Goal: Task Accomplishment & Management: Use online tool/utility

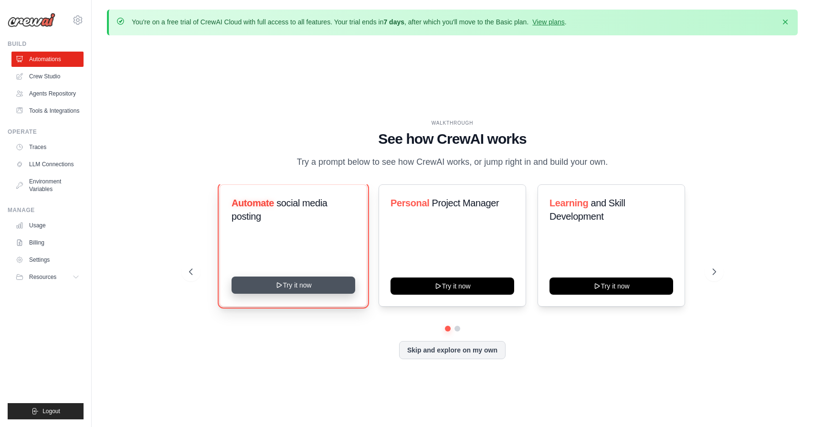
click at [298, 284] on button "Try it now" at bounding box center [293, 284] width 124 height 17
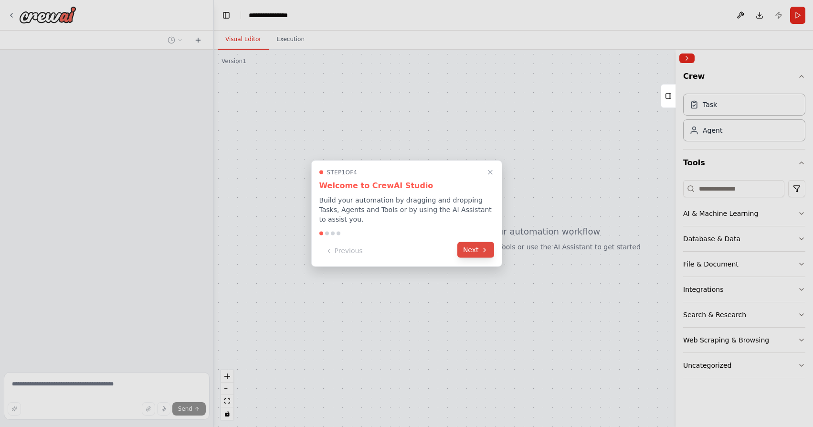
click at [467, 251] on button "Next" at bounding box center [475, 250] width 37 height 16
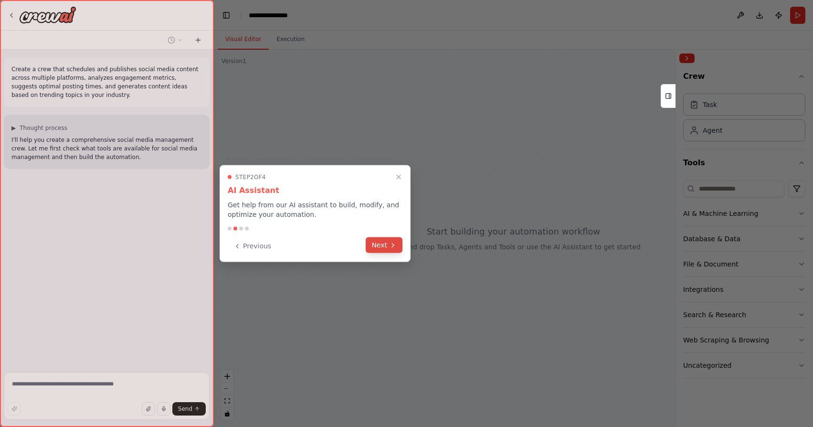
click at [379, 250] on button "Next" at bounding box center [384, 245] width 37 height 16
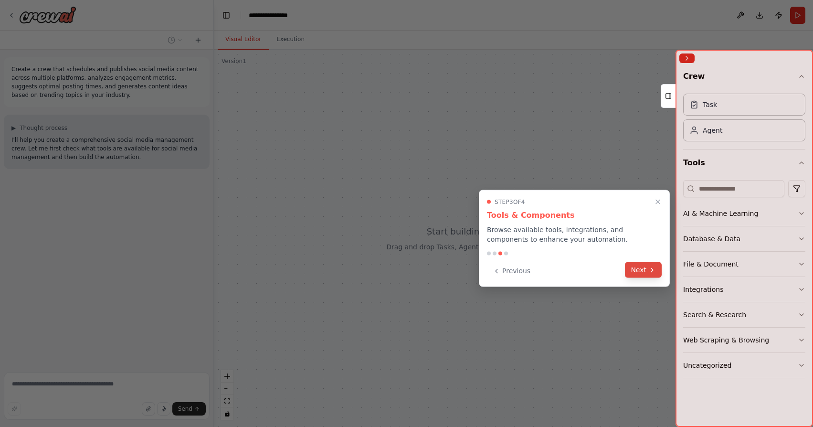
click at [650, 265] on button "Next" at bounding box center [643, 270] width 37 height 16
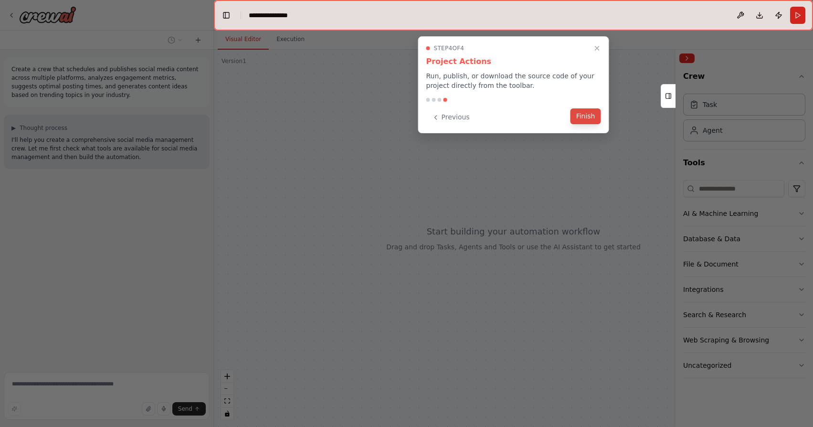
click at [587, 122] on button "Finish" at bounding box center [585, 116] width 31 height 16
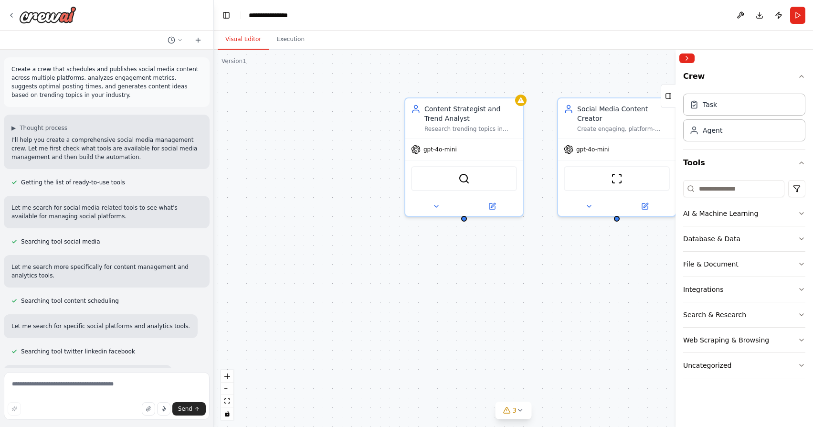
drag, startPoint x: 340, startPoint y: 201, endPoint x: 277, endPoint y: 201, distance: 63.0
click at [278, 201] on div "Content Strategist and Trend Analyst Research trending topics in {industry} and…" at bounding box center [513, 238] width 599 height 377
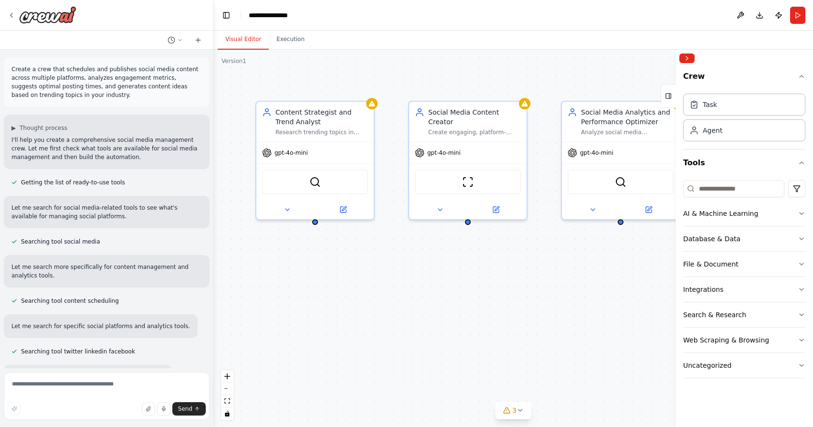
drag, startPoint x: 555, startPoint y: 241, endPoint x: 418, endPoint y: 248, distance: 137.2
click at [420, 247] on div "Content Strategist and Trend Analyst Research trending topics in {industry} and…" at bounding box center [513, 238] width 599 height 377
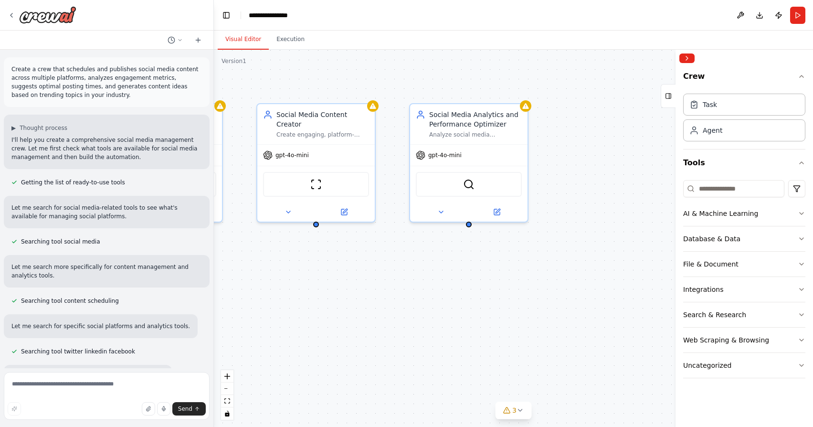
drag, startPoint x: 472, startPoint y: 241, endPoint x: 348, endPoint y: 241, distance: 123.1
click at [351, 241] on div "Content Strategist and Trend Analyst Research trending topics in {industry} and…" at bounding box center [513, 238] width 599 height 377
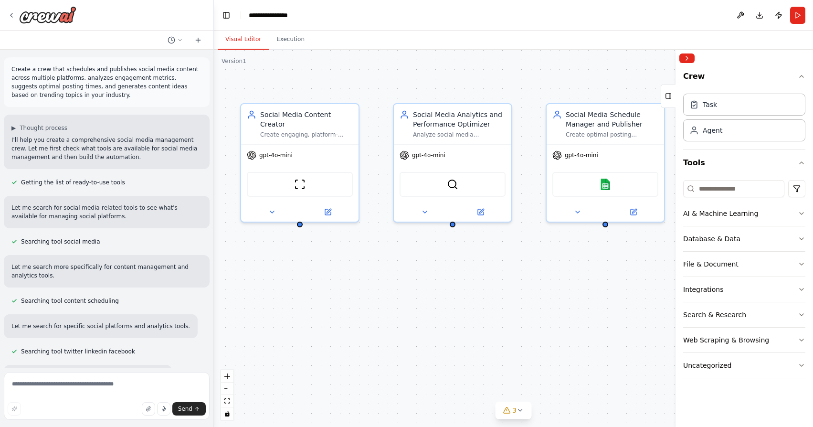
drag, startPoint x: 406, startPoint y: 251, endPoint x: 328, endPoint y: 258, distance: 77.6
click at [328, 258] on div "Content Strategist and Trend Analyst Research trending topics in {industry} and…" at bounding box center [513, 238] width 599 height 377
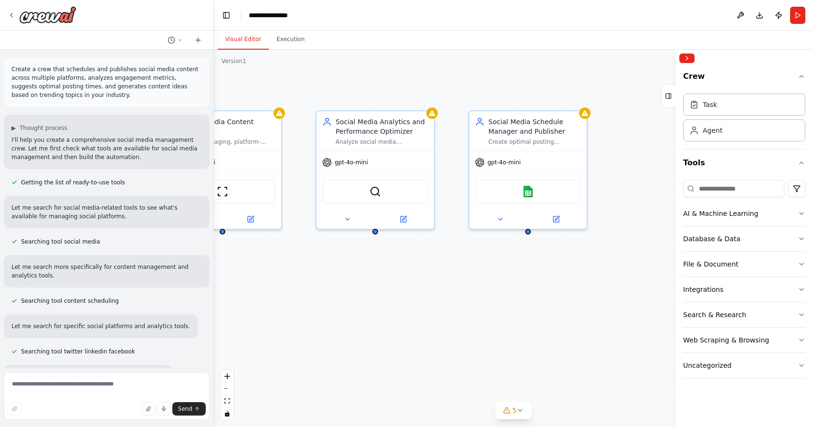
drag, startPoint x: 318, startPoint y: 259, endPoint x: 426, endPoint y: 258, distance: 107.9
click at [426, 258] on div "Content Strategist and Trend Analyst Research trending topics in {industry} and…" at bounding box center [513, 238] width 599 height 377
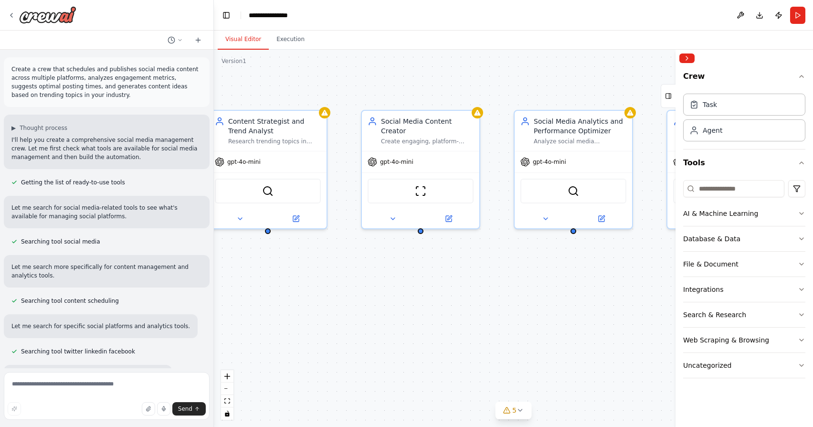
drag, startPoint x: 370, startPoint y: 263, endPoint x: 462, endPoint y: 263, distance: 91.6
click at [462, 263] on div "Content Strategist and Trend Analyst Research trending topics in {industry} and…" at bounding box center [513, 238] width 599 height 377
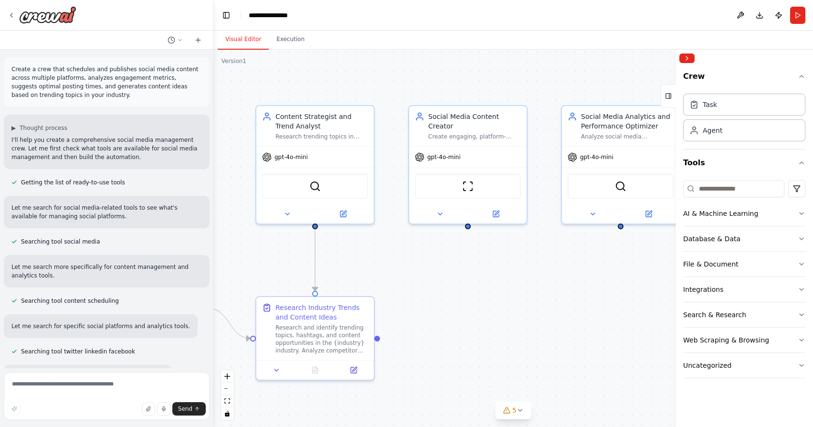
drag, startPoint x: 448, startPoint y: 267, endPoint x: 522, endPoint y: 256, distance: 74.8
click at [522, 256] on div ".deletable-edge-delete-btn { width: 20px; height: 20px; border: 0px solid #ffff…" at bounding box center [513, 238] width 599 height 377
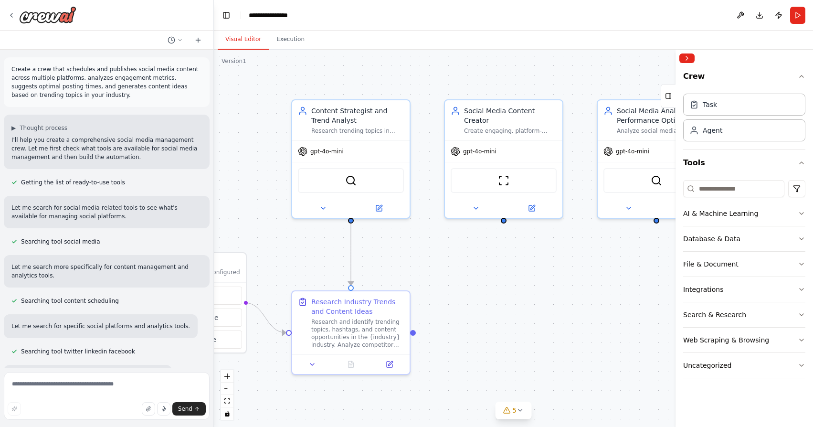
drag, startPoint x: 461, startPoint y: 271, endPoint x: 551, endPoint y: 256, distance: 91.4
click at [551, 256] on div ".deletable-edge-delete-btn { width: 20px; height: 20px; border: 0px solid #ffff…" at bounding box center [513, 238] width 599 height 377
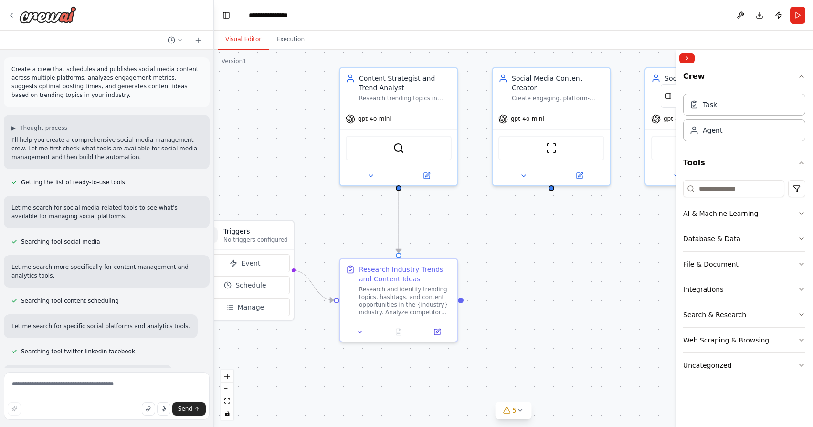
drag, startPoint x: 519, startPoint y: 252, endPoint x: 476, endPoint y: 231, distance: 47.4
click at [476, 231] on div ".deletable-edge-delete-btn { width: 20px; height: 20px; border: 0px solid #ffff…" at bounding box center [513, 238] width 599 height 377
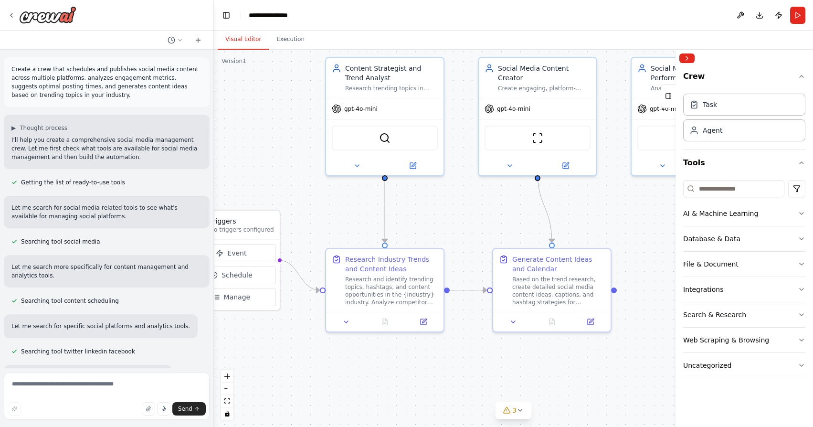
drag, startPoint x: 476, startPoint y: 231, endPoint x: 460, endPoint y: 225, distance: 17.4
click at [461, 224] on div ".deletable-edge-delete-btn { width: 20px; height: 20px; border: 0px solid #ffff…" at bounding box center [513, 238] width 599 height 377
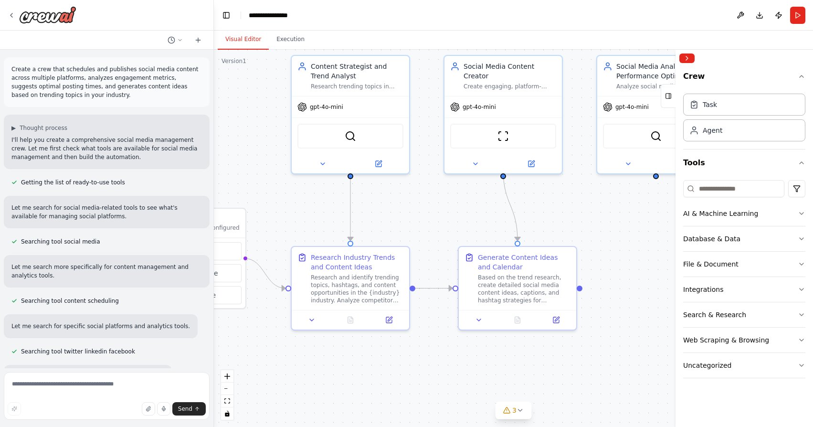
drag, startPoint x: 504, startPoint y: 210, endPoint x: 469, endPoint y: 206, distance: 35.0
click at [469, 206] on div ".deletable-edge-delete-btn { width: 20px; height: 20px; border: 0px solid #ffff…" at bounding box center [513, 238] width 599 height 377
click at [316, 318] on button at bounding box center [309, 316] width 33 height 11
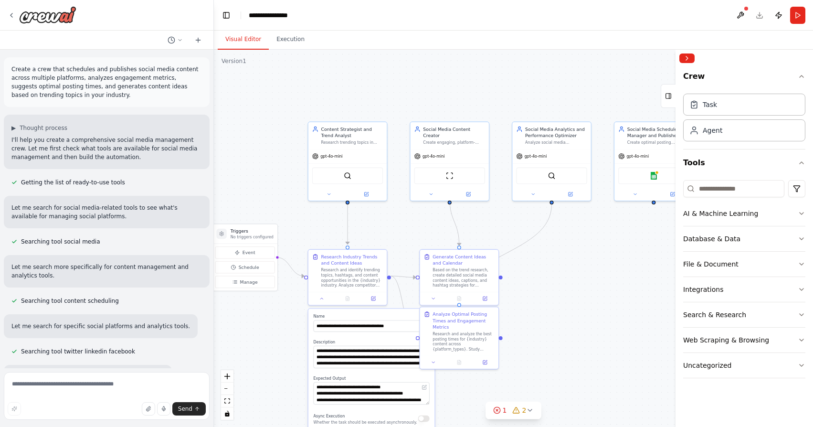
drag, startPoint x: 288, startPoint y: 350, endPoint x: 288, endPoint y: 270, distance: 80.2
click at [288, 270] on div ".deletable-edge-delete-btn { width: 20px; height: 20px; border: 0px solid #ffff…" at bounding box center [513, 238] width 599 height 377
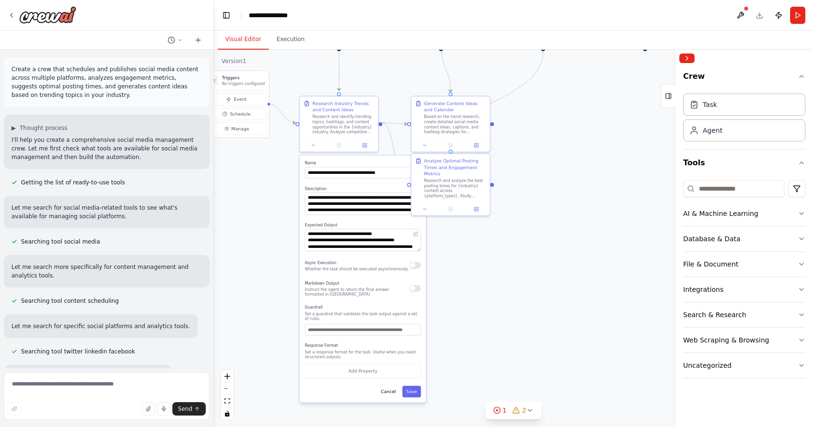
drag, startPoint x: 292, startPoint y: 300, endPoint x: 283, endPoint y: 219, distance: 81.1
click at [283, 219] on div ".deletable-edge-delete-btn { width: 20px; height: 20px; border: 0px solid #ffff…" at bounding box center [513, 238] width 599 height 377
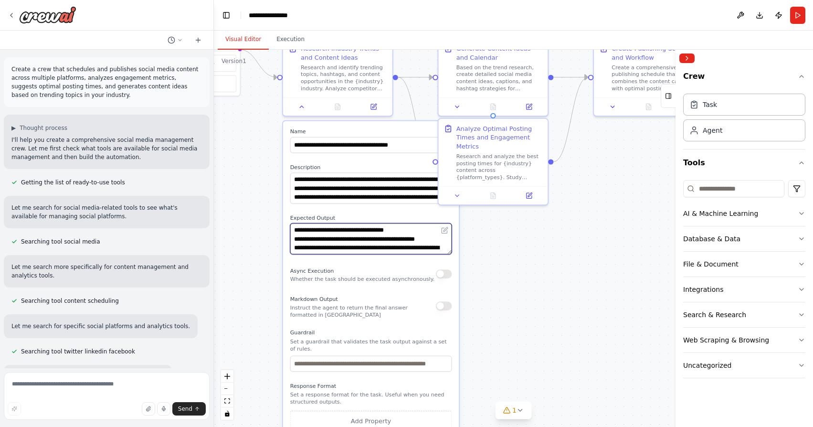
click at [394, 251] on textarea "**********" at bounding box center [371, 238] width 162 height 31
click at [406, 247] on textarea "**********" at bounding box center [371, 238] width 162 height 31
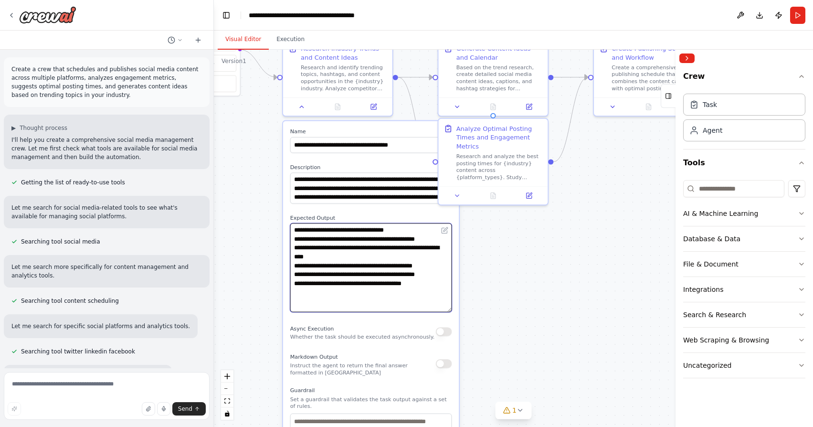
drag, startPoint x: 450, startPoint y: 252, endPoint x: 446, endPoint y: 313, distance: 60.8
click at [446, 312] on textarea "**********" at bounding box center [371, 267] width 162 height 89
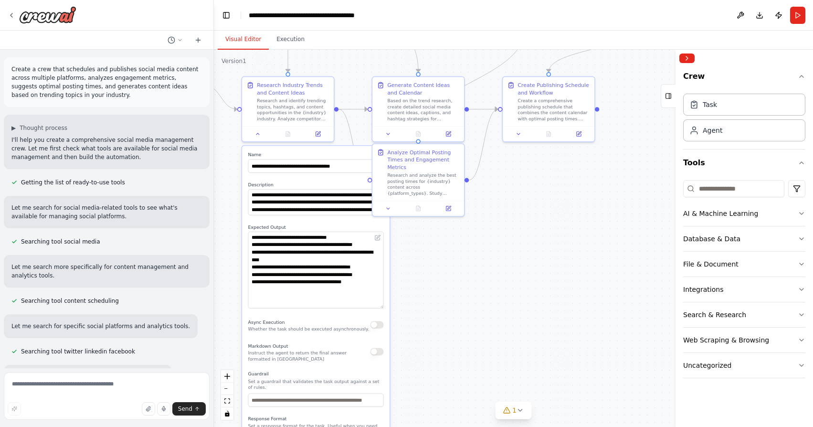
drag, startPoint x: 482, startPoint y: 284, endPoint x: 415, endPoint y: 346, distance: 91.9
click at [415, 344] on div ".deletable-edge-delete-btn { width: 20px; height: 20px; border: 0px solid #ffff…" at bounding box center [513, 238] width 599 height 377
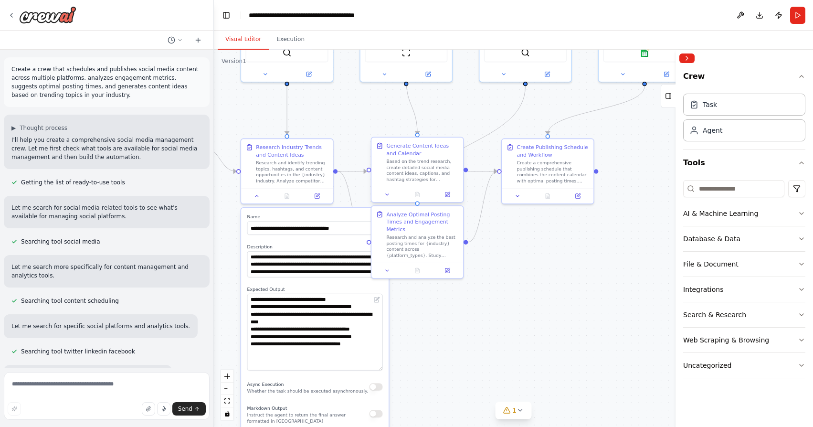
click at [438, 161] on div "Based on the trend research, create detailed social media content ideas, captio…" at bounding box center [422, 170] width 72 height 24
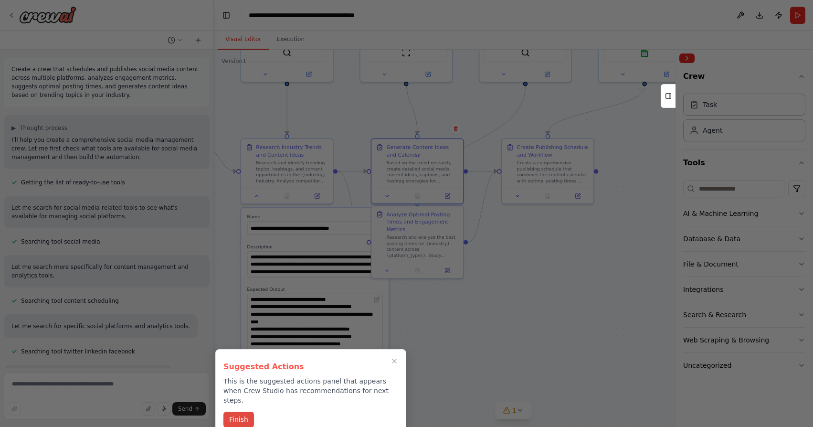
click at [240, 411] on button "Finish" at bounding box center [238, 419] width 31 height 16
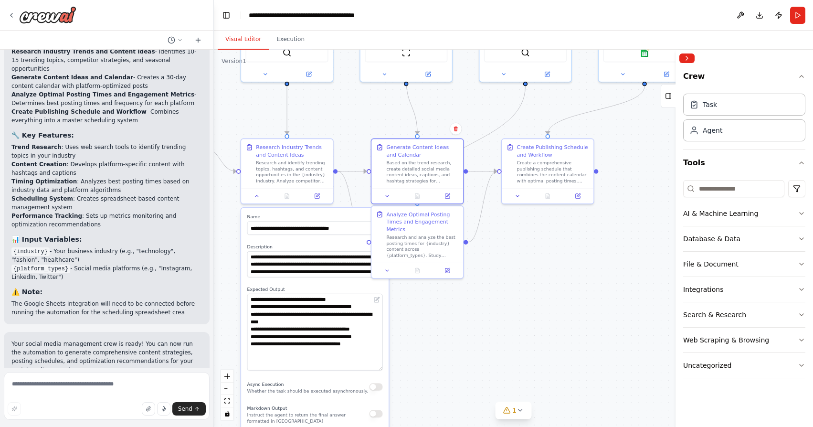
scroll to position [1334, 0]
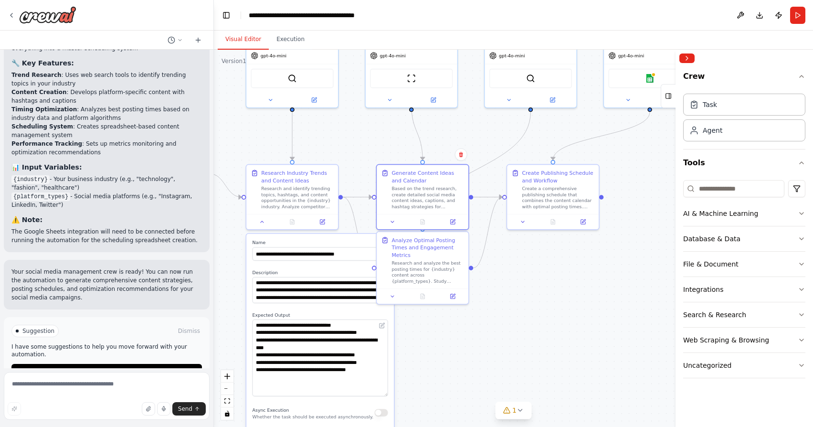
drag, startPoint x: 496, startPoint y: 262, endPoint x: 501, endPoint y: 286, distance: 23.9
click at [502, 286] on div ".deletable-edge-delete-btn { width: 20px; height: 20px; border: 0px solid #ffff…" at bounding box center [513, 238] width 599 height 377
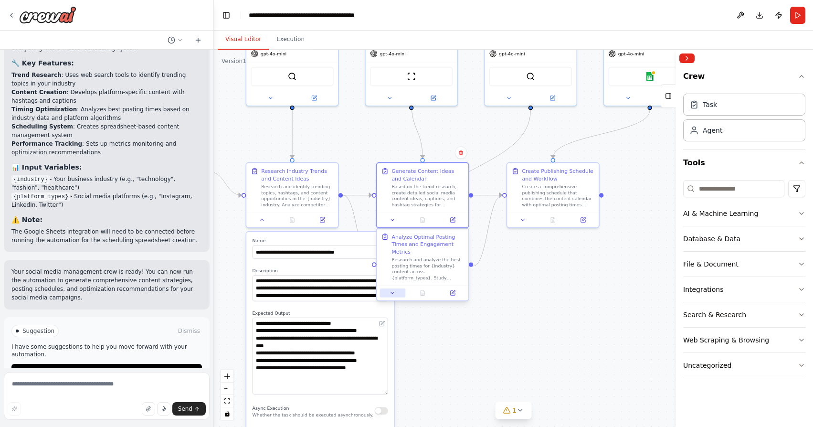
click at [400, 289] on button at bounding box center [392, 292] width 26 height 9
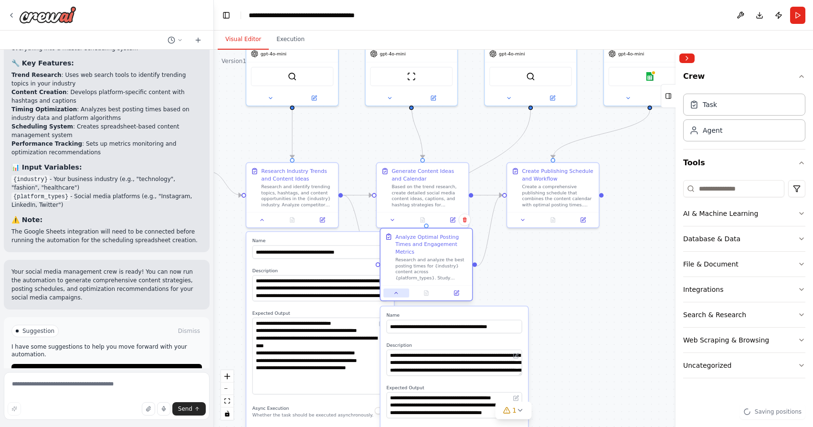
click at [399, 296] on button at bounding box center [396, 292] width 26 height 9
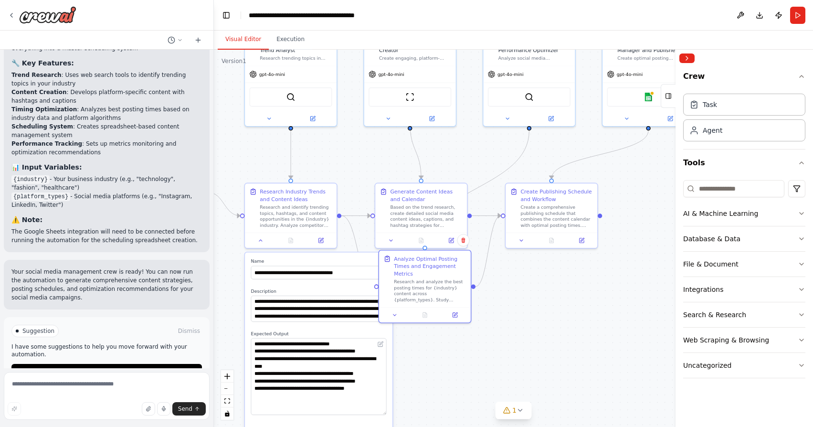
drag, startPoint x: 492, startPoint y: 292, endPoint x: 490, endPoint y: 313, distance: 21.0
click at [490, 313] on div ".deletable-edge-delete-btn { width: 20px; height: 20px; border: 0px solid #ffff…" at bounding box center [513, 238] width 599 height 377
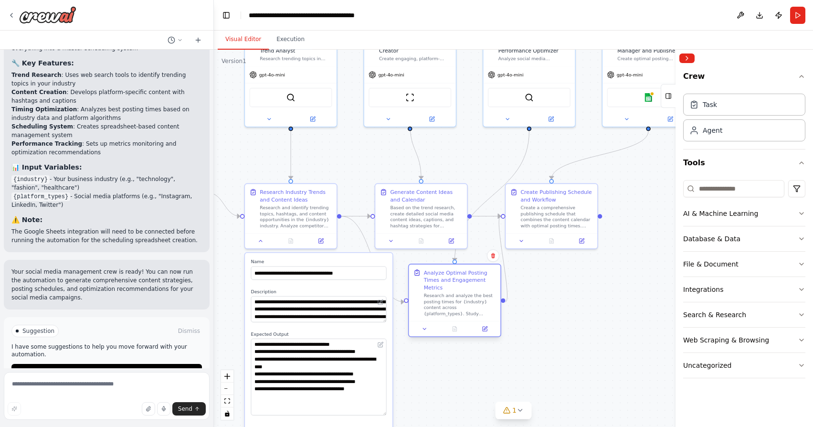
drag, startPoint x: 451, startPoint y: 300, endPoint x: 479, endPoint y: 317, distance: 32.3
click at [479, 316] on div "Analyze Optimal Posting Times and Engagement Metrics Research and analyze the b…" at bounding box center [455, 292] width 92 height 57
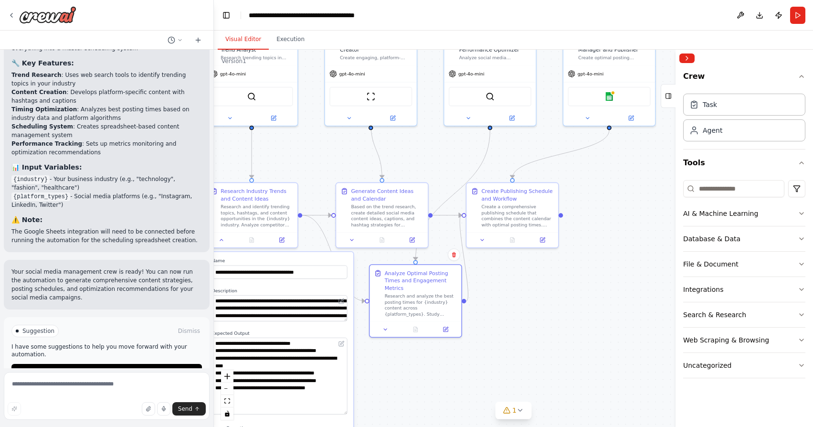
drag, startPoint x: 583, startPoint y: 311, endPoint x: 545, endPoint y: 315, distance: 38.9
click at [545, 315] on div ".deletable-edge-delete-btn { width: 20px; height: 20px; border: 0px solid #ffff…" at bounding box center [513, 238] width 599 height 377
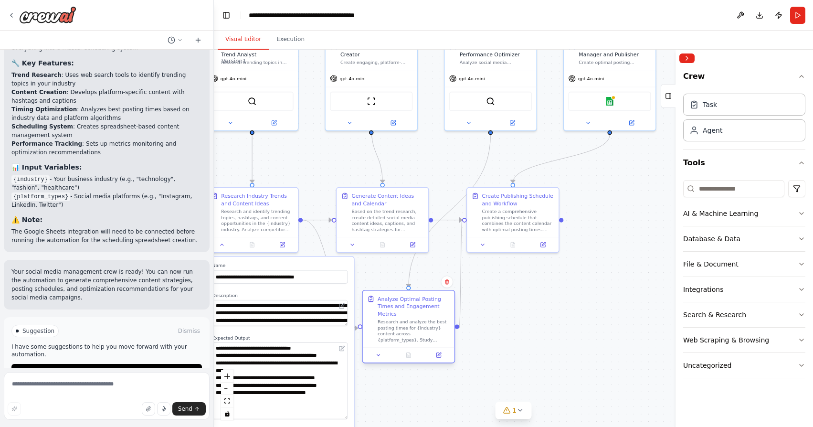
drag, startPoint x: 431, startPoint y: 311, endPoint x: 425, endPoint y: 330, distance: 20.5
click at [425, 330] on div "Research and analyze the best posting times for {industry} content across {plat…" at bounding box center [414, 331] width 72 height 24
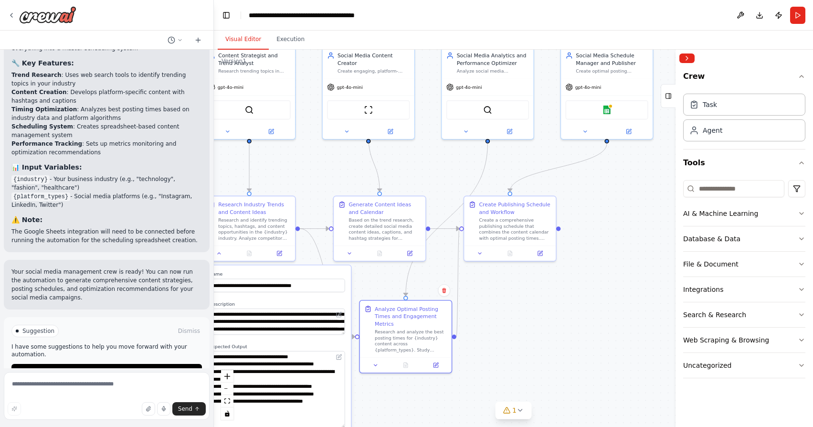
drag, startPoint x: 499, startPoint y: 308, endPoint x: 485, endPoint y: 339, distance: 33.5
click at [485, 338] on div ".deletable-edge-delete-btn { width: 20px; height: 20px; border: 0px solid #ffff…" at bounding box center [513, 238] width 599 height 377
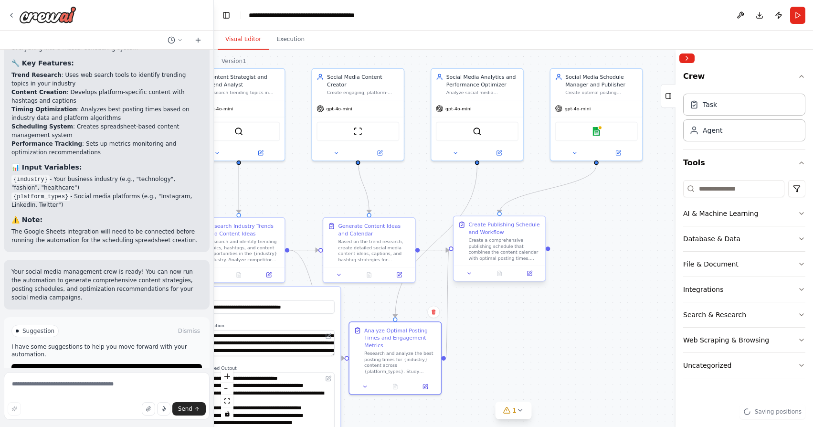
click at [492, 245] on div "Create a comprehensive publishing schedule that combines the content calendar w…" at bounding box center [504, 249] width 72 height 24
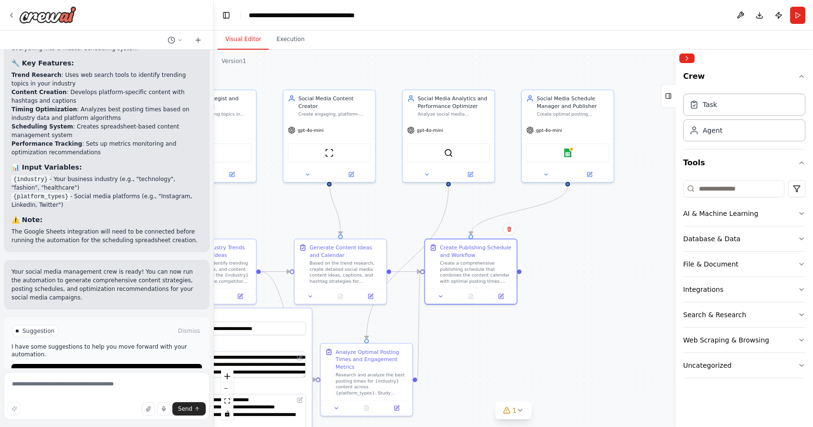
drag, startPoint x: 592, startPoint y: 241, endPoint x: 543, endPoint y: 283, distance: 64.6
click at [546, 282] on div ".deletable-edge-delete-btn { width: 20px; height: 20px; border: 0px solid #ffff…" at bounding box center [513, 238] width 599 height 377
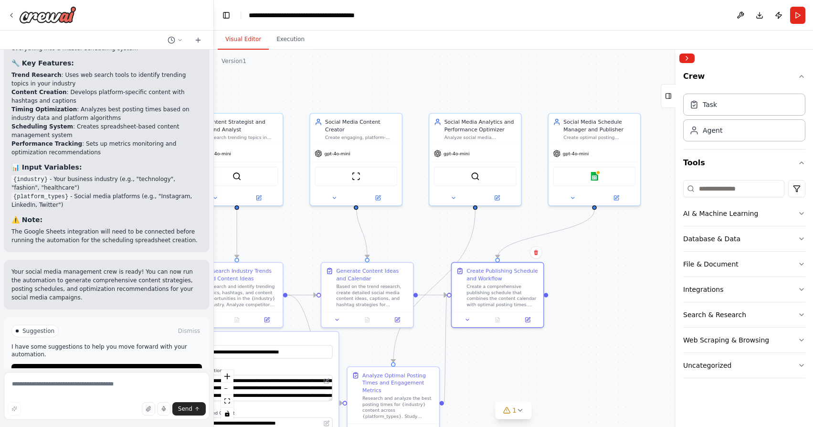
drag, startPoint x: 527, startPoint y: 261, endPoint x: 576, endPoint y: 261, distance: 48.7
click at [576, 261] on div ".deletable-edge-delete-btn { width: 20px; height: 20px; border: 0px solid #ffff…" at bounding box center [513, 238] width 599 height 377
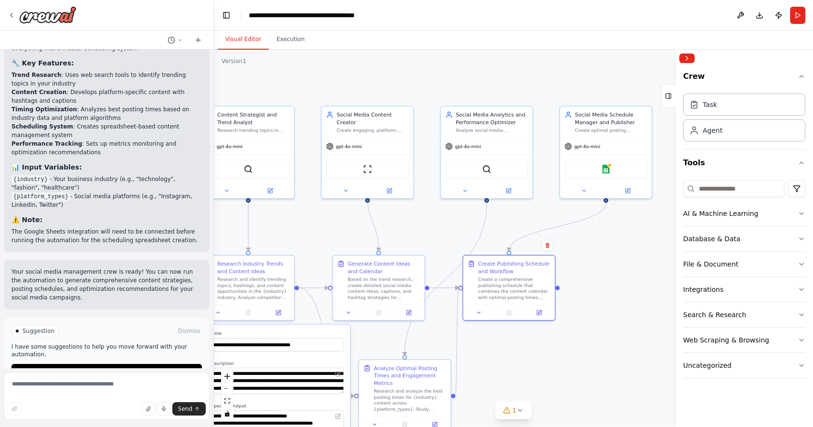
drag, startPoint x: 576, startPoint y: 261, endPoint x: 592, endPoint y: 252, distance: 18.1
click at [592, 252] on div ".deletable-edge-delete-btn { width: 20px; height: 20px; border: 0px solid #ffff…" at bounding box center [513, 238] width 599 height 377
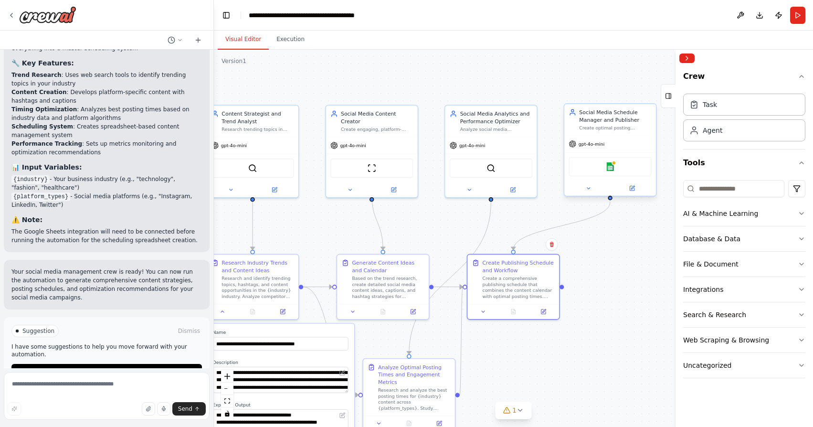
click at [615, 132] on div "Social Media Schedule Manager and Publisher Create optimal posting schedules fo…" at bounding box center [610, 119] width 92 height 31
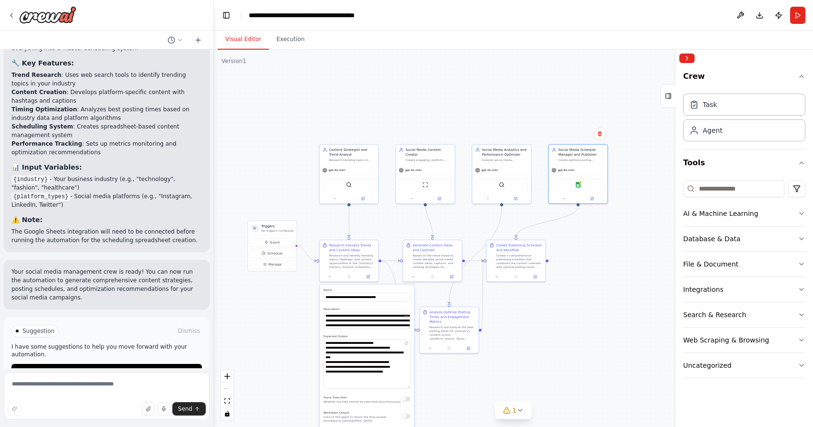
drag, startPoint x: 521, startPoint y: 225, endPoint x: 531, endPoint y: 157, distance: 68.5
click at [531, 157] on div ".deletable-edge-delete-btn { width: 20px; height: 20px; border: 0px solid #ffff…" at bounding box center [513, 238] width 599 height 377
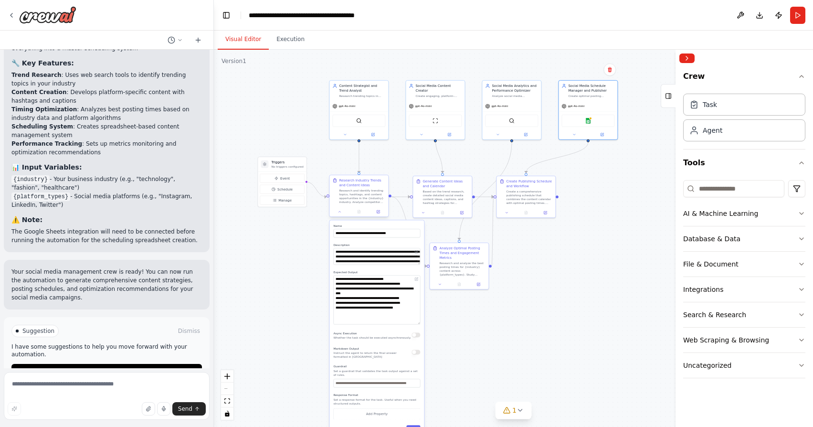
click at [362, 193] on div "Research and identify trending topics, hashtags, and content opportunities in t…" at bounding box center [362, 196] width 46 height 15
click at [340, 214] on div at bounding box center [358, 212] width 59 height 10
click at [340, 212] on icon at bounding box center [340, 212] width 4 height 4
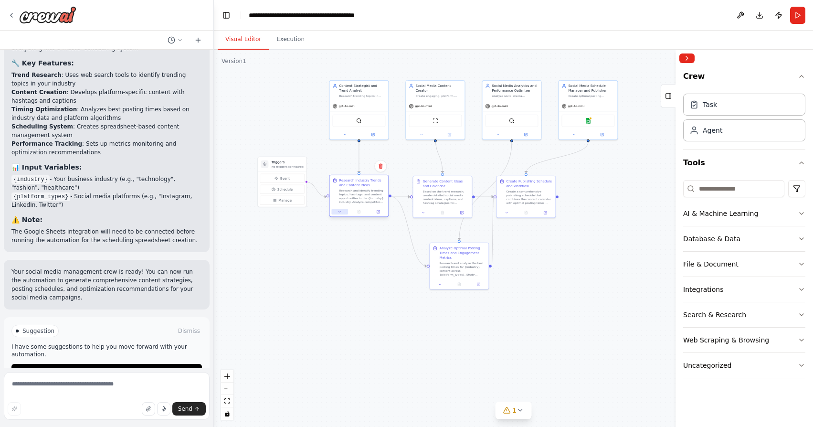
click at [340, 212] on icon at bounding box center [340, 212] width 4 height 4
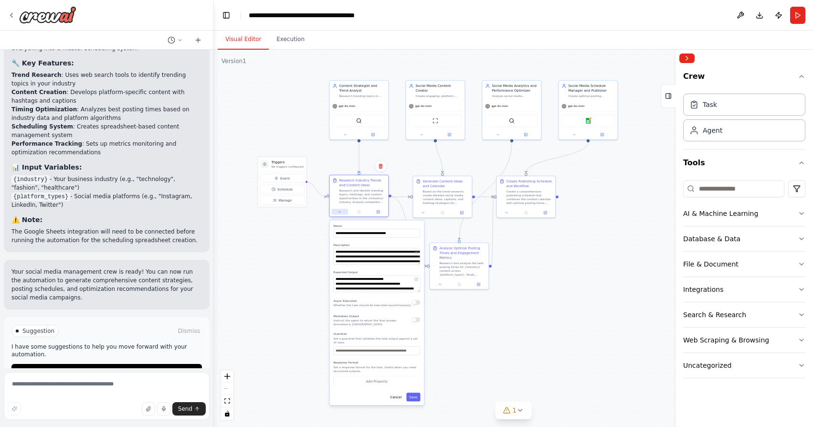
click at [340, 212] on icon at bounding box center [340, 211] width 2 height 1
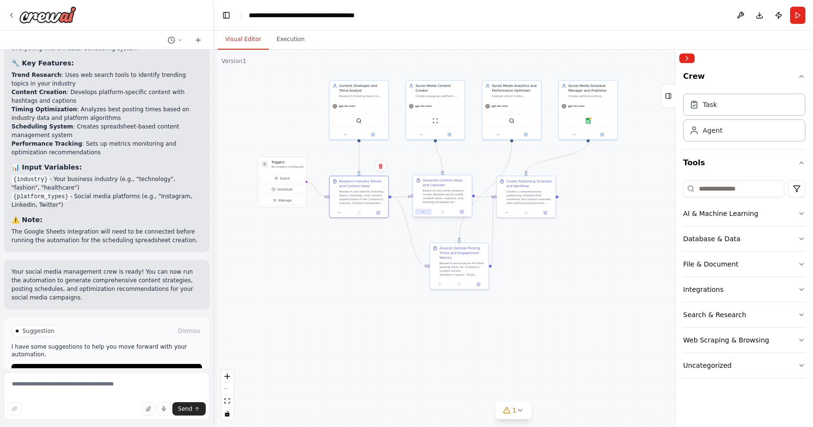
click at [423, 212] on icon at bounding box center [423, 212] width 4 height 4
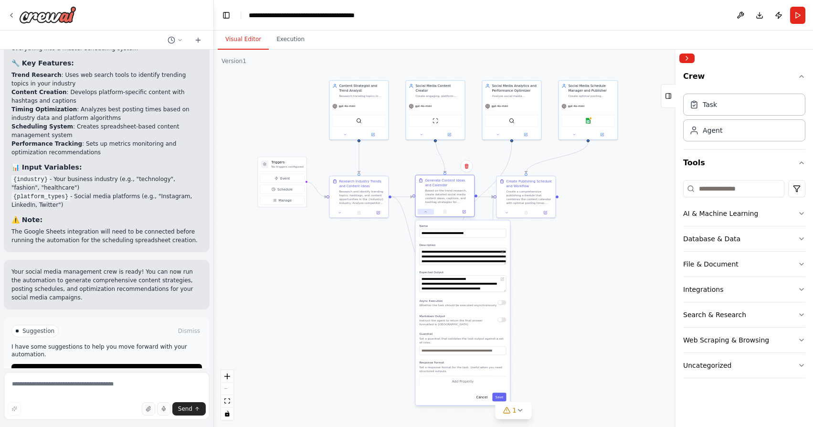
click at [424, 212] on icon at bounding box center [426, 212] width 4 height 4
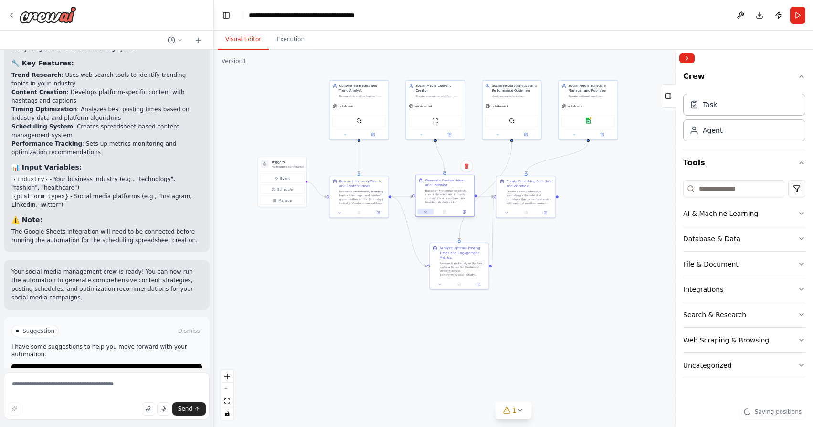
click at [424, 212] on icon at bounding box center [426, 212] width 4 height 4
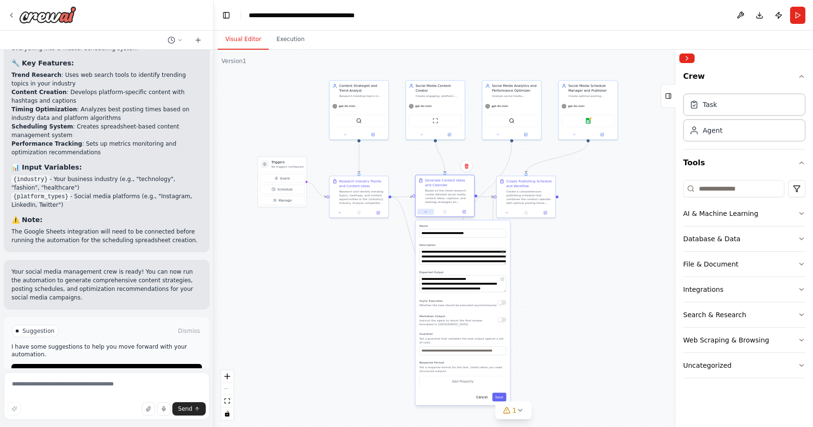
click at [424, 212] on icon at bounding box center [426, 212] width 4 height 4
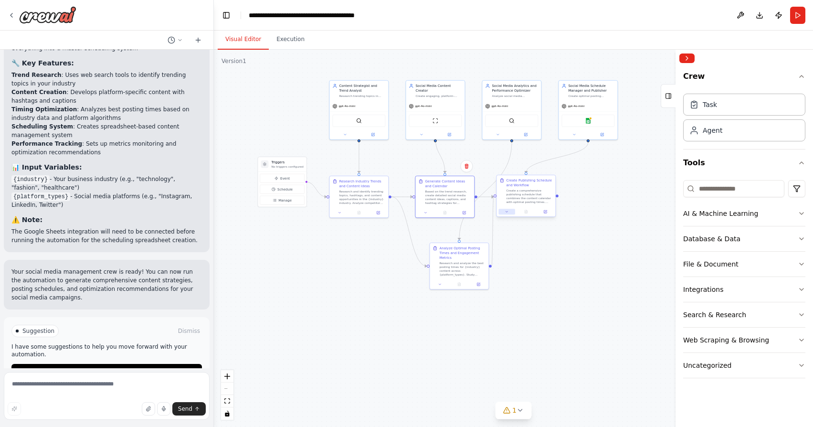
click at [510, 214] on div at bounding box center [525, 212] width 59 height 10
click at [509, 212] on button at bounding box center [506, 212] width 16 height 6
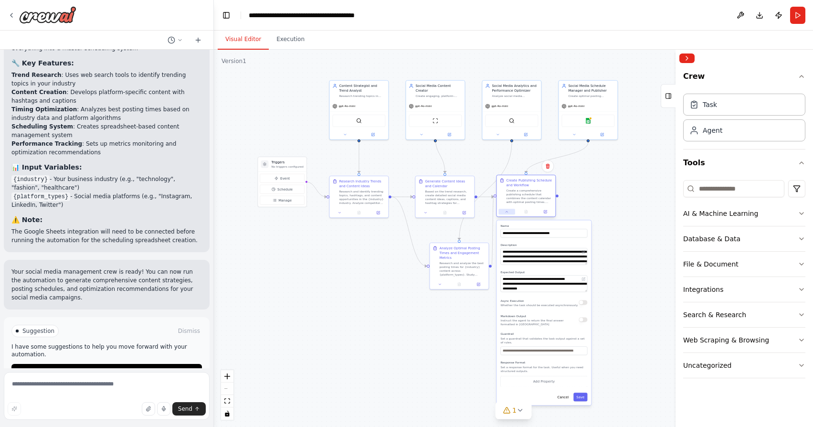
click at [509, 212] on button at bounding box center [506, 212] width 16 height 6
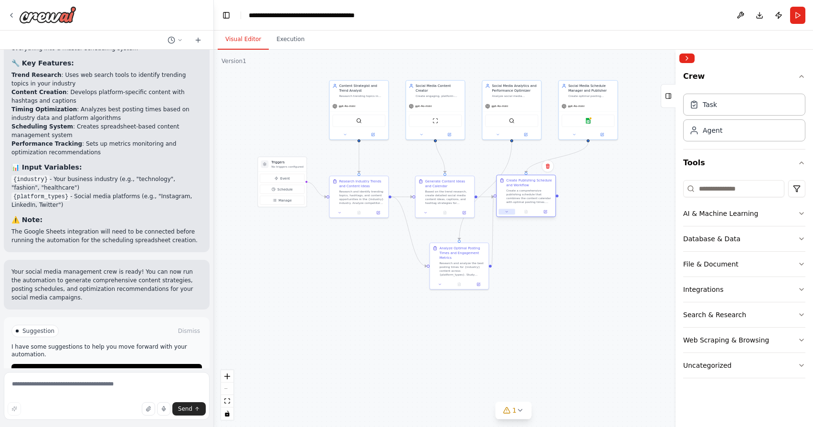
click at [509, 211] on button at bounding box center [506, 212] width 16 height 6
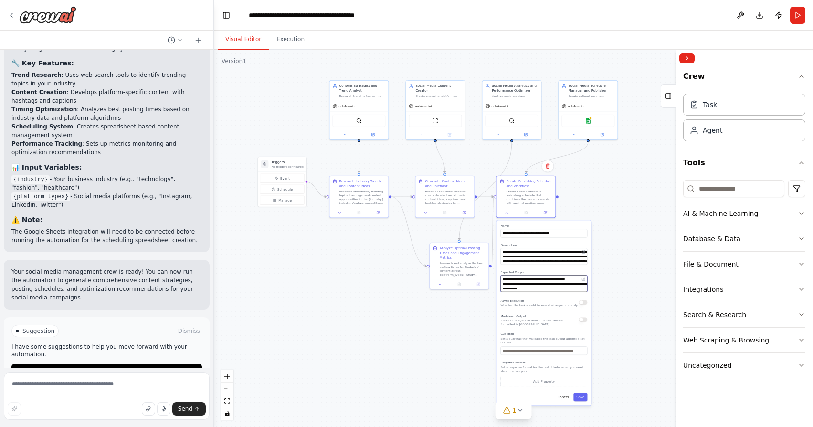
scroll to position [76, 0]
drag, startPoint x: 535, startPoint y: 283, endPoint x: 573, endPoint y: 290, distance: 38.8
click at [573, 290] on textarea "**********" at bounding box center [543, 283] width 87 height 17
click at [506, 213] on icon at bounding box center [507, 212] width 4 height 4
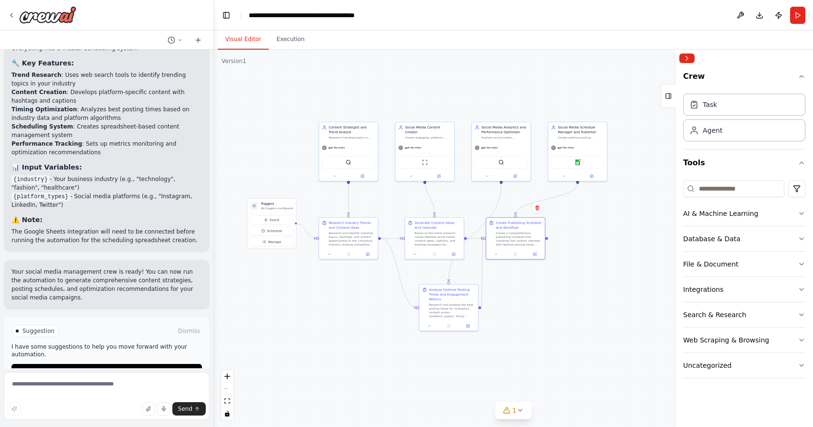
drag, startPoint x: 587, startPoint y: 183, endPoint x: 570, endPoint y: 254, distance: 73.2
click at [570, 254] on div ".deletable-edge-delete-btn { width: 20px; height: 20px; border: 0px solid #ffff…" at bounding box center [513, 238] width 599 height 377
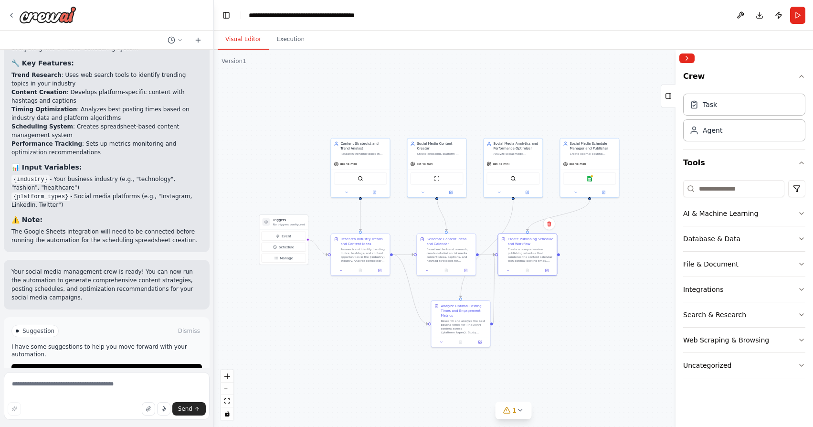
drag, startPoint x: 570, startPoint y: 254, endPoint x: 589, endPoint y: 241, distance: 23.3
click at [589, 241] on div ".deletable-edge-delete-btn { width: 20px; height: 20px; border: 0px solid #ffff…" at bounding box center [513, 238] width 599 height 377
click at [691, 59] on button "Collapse right sidebar" at bounding box center [686, 58] width 15 height 10
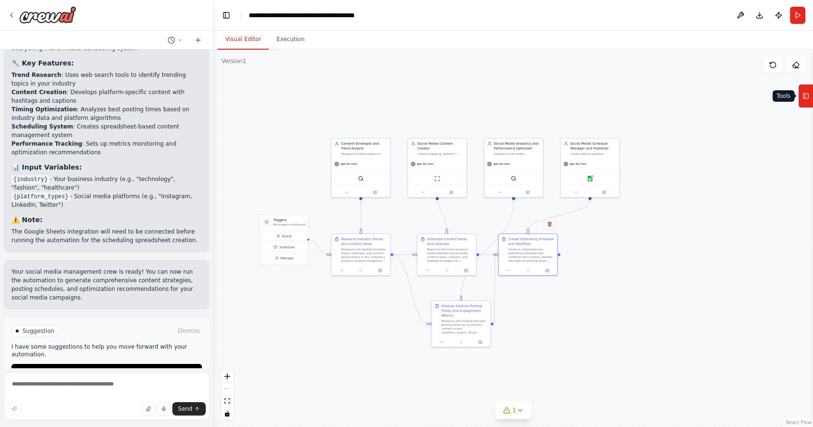
click at [806, 105] on button "Tools" at bounding box center [805, 96] width 15 height 24
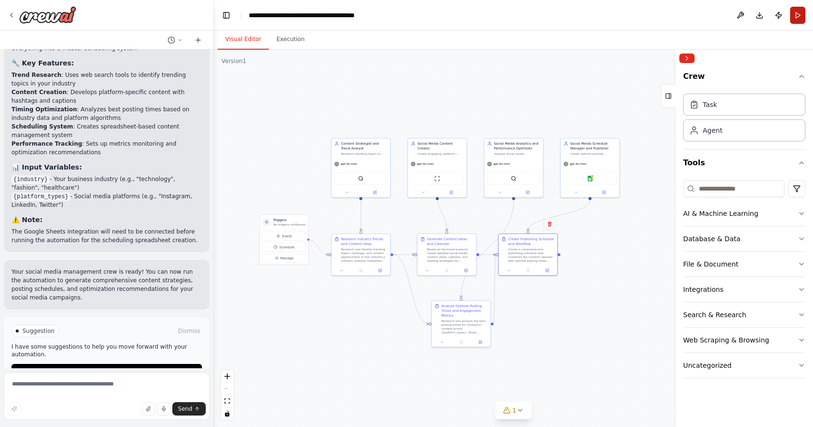
drag, startPoint x: 778, startPoint y: 17, endPoint x: 803, endPoint y: 18, distance: 24.3
click at [803, 18] on header "**********" at bounding box center [513, 15] width 599 height 31
click at [803, 18] on button "Run" at bounding box center [797, 15] width 15 height 17
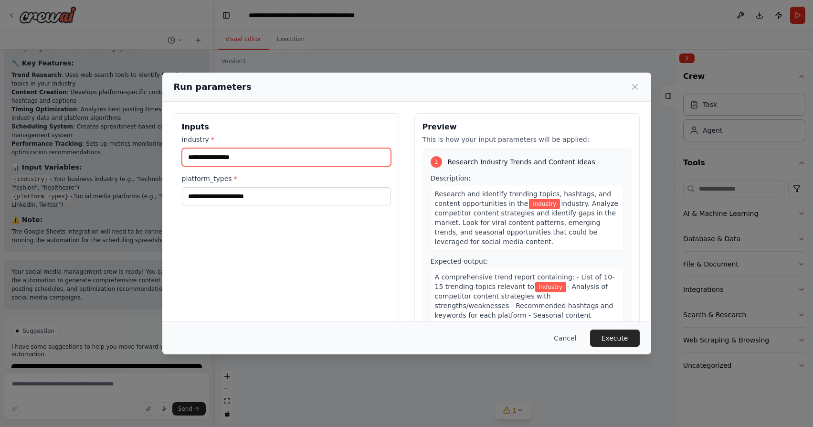
click at [336, 160] on input "industry *" at bounding box center [286, 157] width 209 height 18
type input "********"
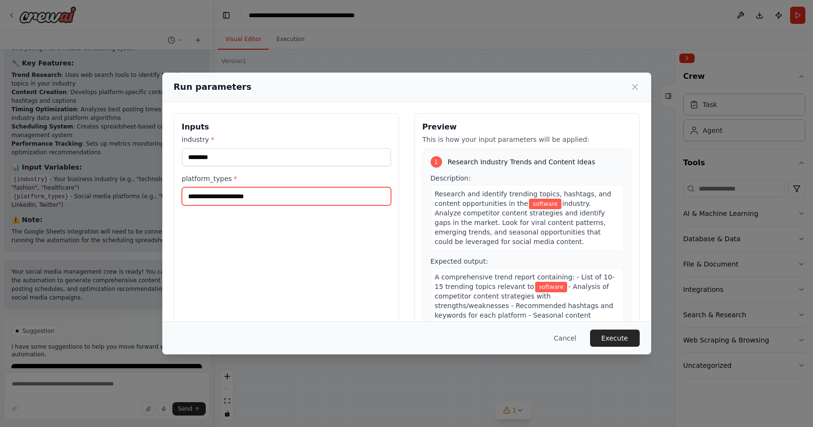
click at [342, 191] on input "platform_types *" at bounding box center [286, 196] width 209 height 18
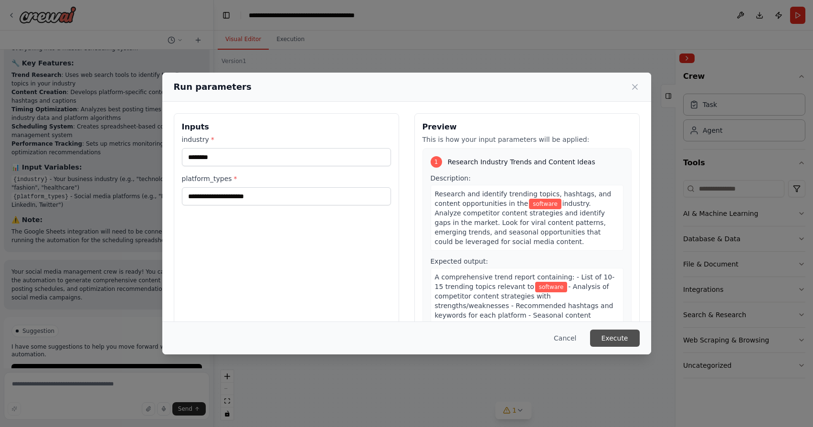
click at [619, 336] on button "Execute" at bounding box center [615, 337] width 50 height 17
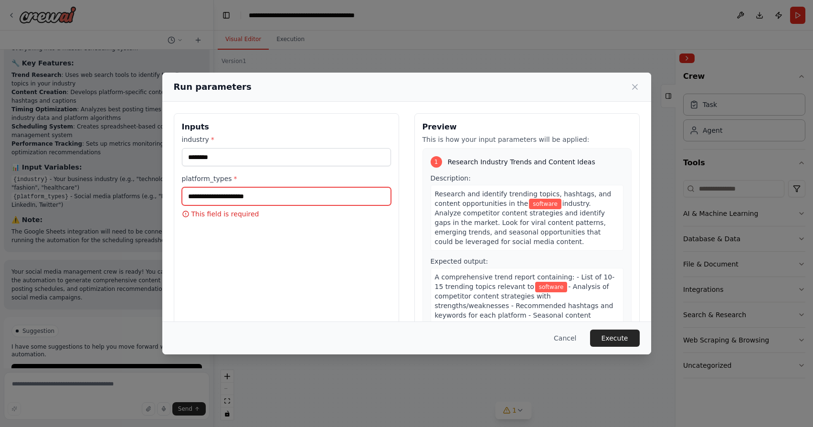
click at [310, 200] on input "platform_types *" at bounding box center [286, 196] width 209 height 18
type input "********"
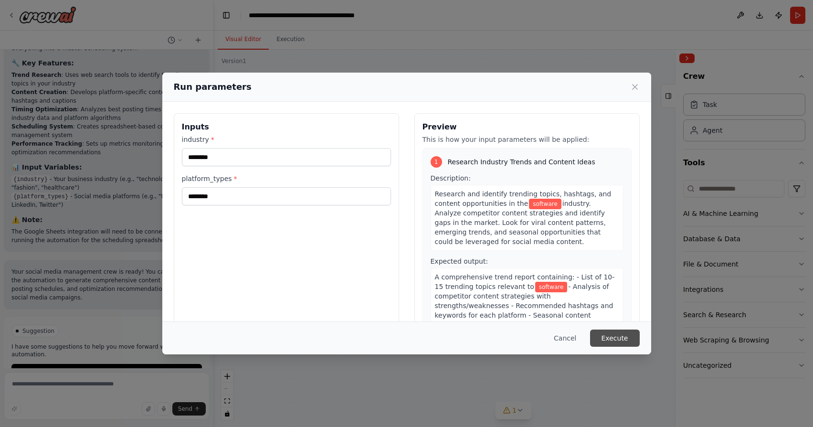
click at [614, 341] on button "Execute" at bounding box center [615, 337] width 50 height 17
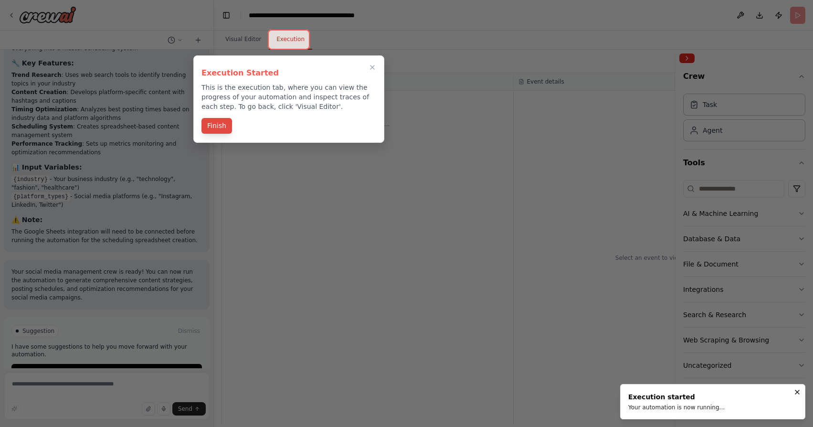
click at [219, 126] on button "Finish" at bounding box center [216, 126] width 31 height 16
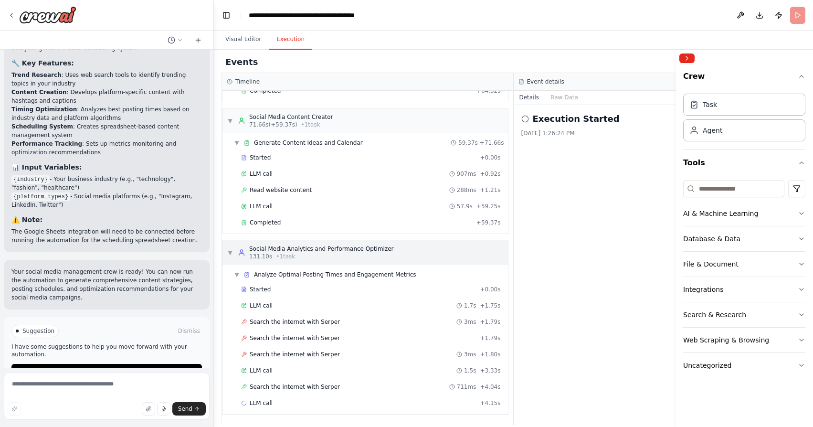
scroll to position [265, 0]
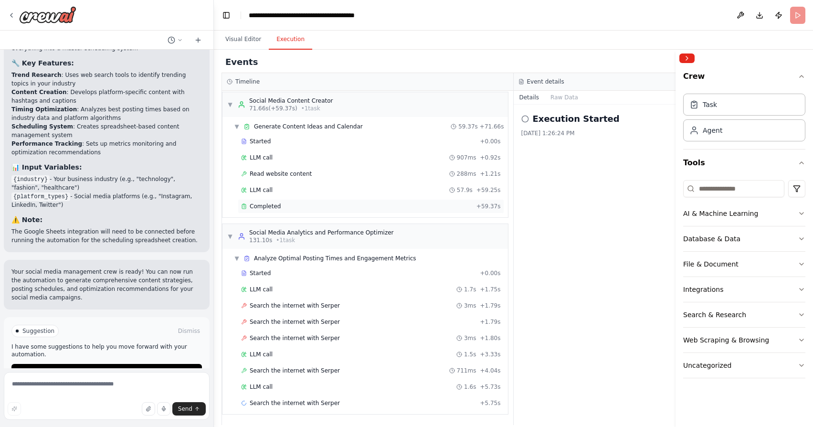
click at [370, 208] on div "Completed" at bounding box center [356, 206] width 231 height 8
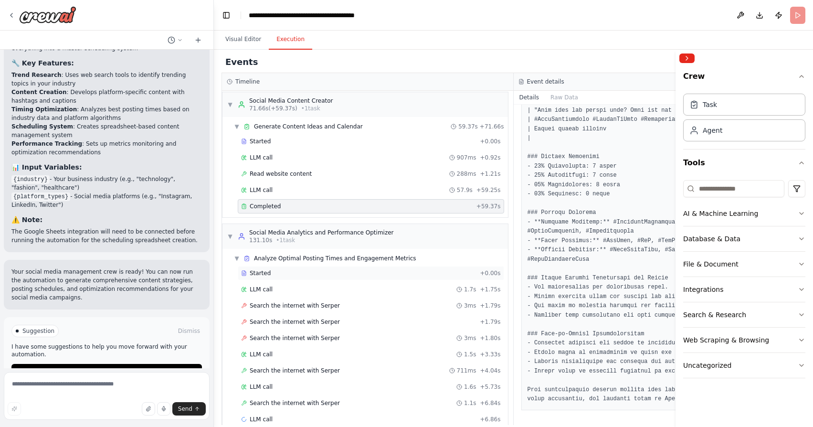
scroll to position [282, 0]
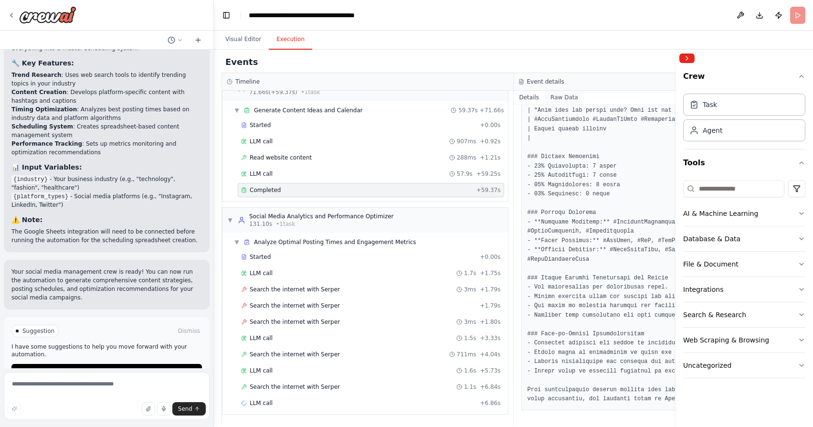
click at [566, 98] on button "Raw Data" at bounding box center [564, 97] width 39 height 13
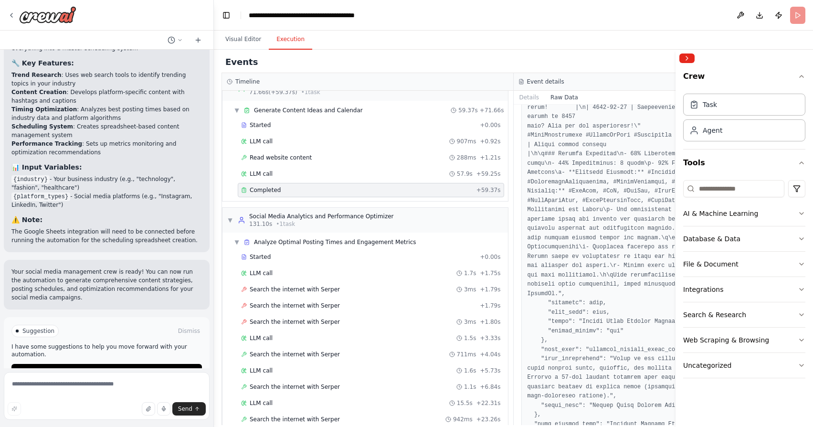
scroll to position [3440, 0]
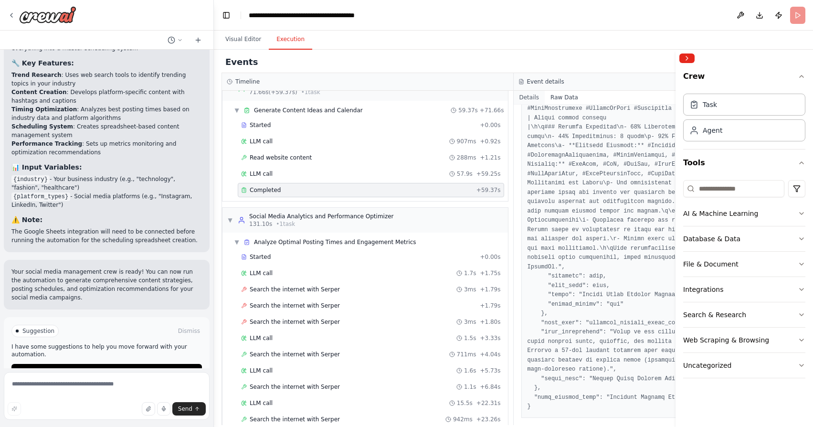
click at [531, 96] on button "Details" at bounding box center [529, 97] width 31 height 13
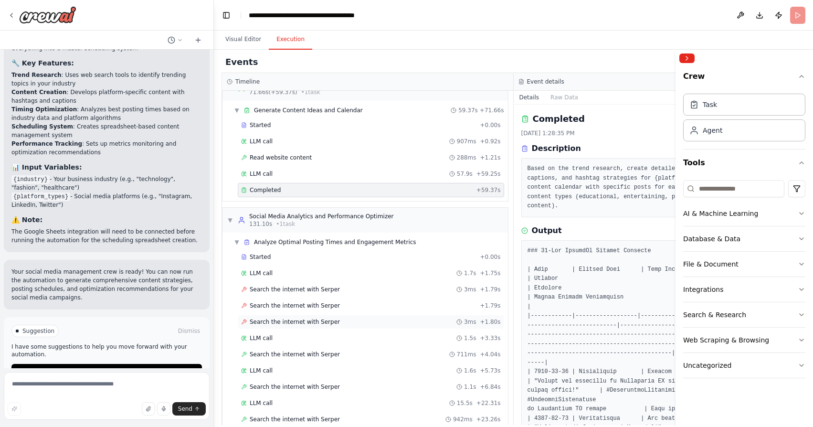
scroll to position [314, 0]
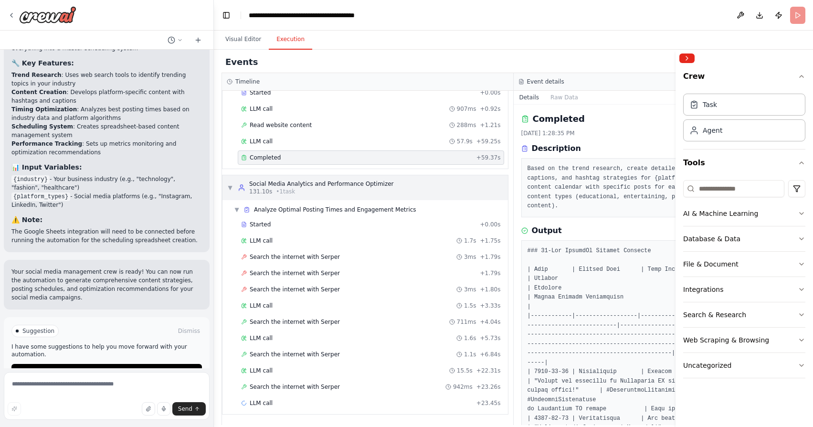
click at [395, 190] on div "▼ Social Media Analytics and Performance Optimizer 131.10s • 1 task" at bounding box center [364, 187] width 285 height 25
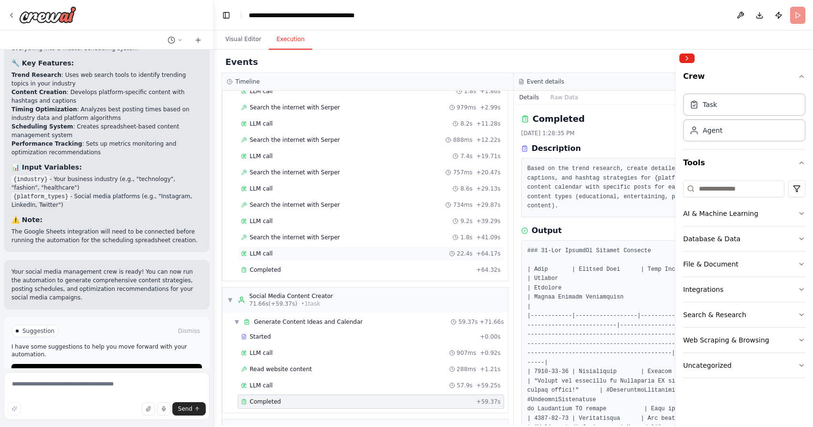
scroll to position [0, 0]
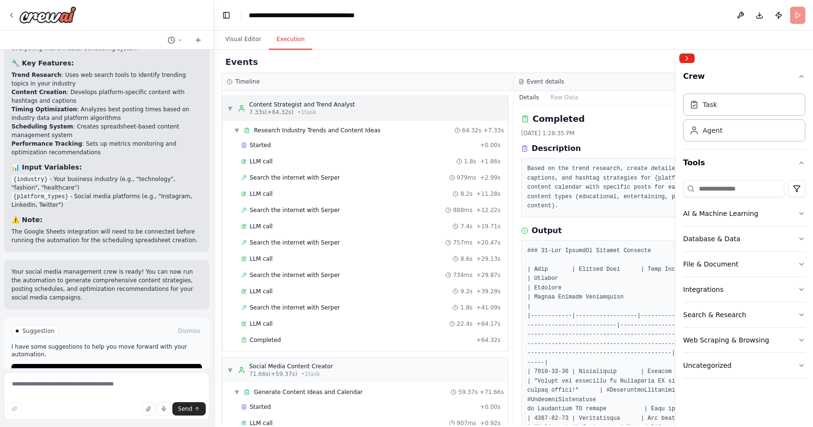
click at [385, 106] on div "▼ Content Strategist and Trend Analyst 7.33s (+64.32s) • 1 task" at bounding box center [364, 108] width 285 height 25
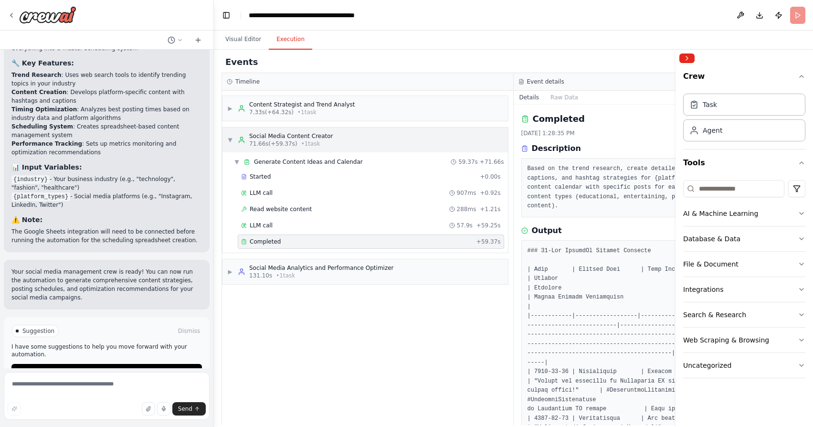
click at [372, 140] on div "▼ Social Media Content Creator 71.66s (+59.37s) • 1 task" at bounding box center [364, 139] width 285 height 25
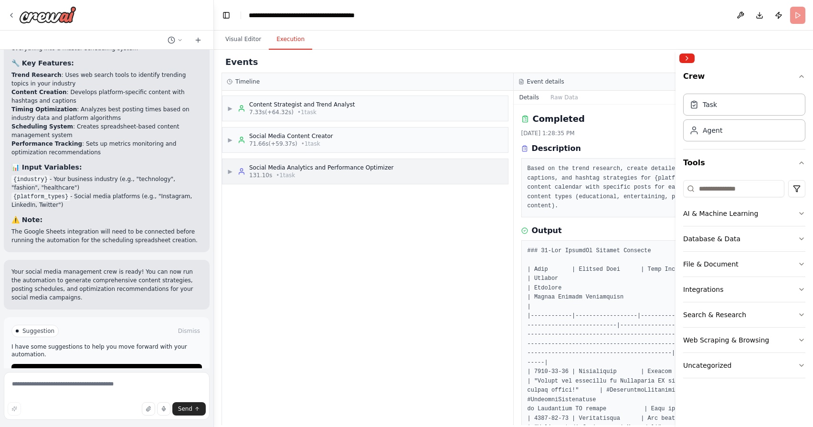
click at [368, 171] on div "131.10s • 1 task" at bounding box center [321, 175] width 145 height 8
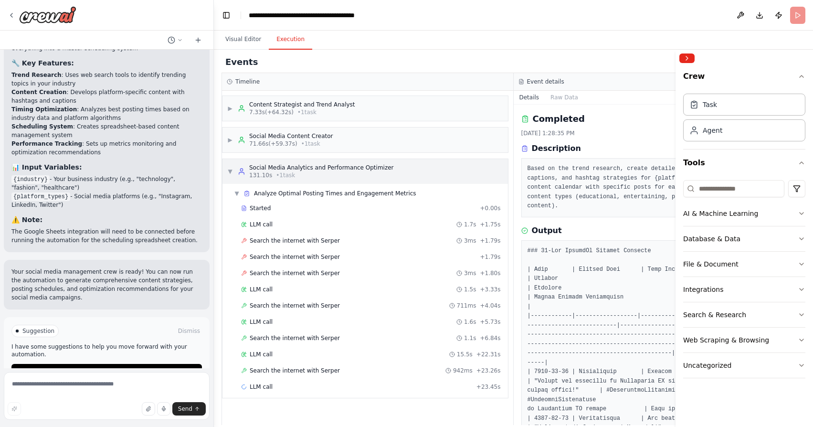
click at [403, 165] on div "▼ Social Media Analytics and Performance Optimizer 131.10s • 1 task" at bounding box center [364, 171] width 285 height 25
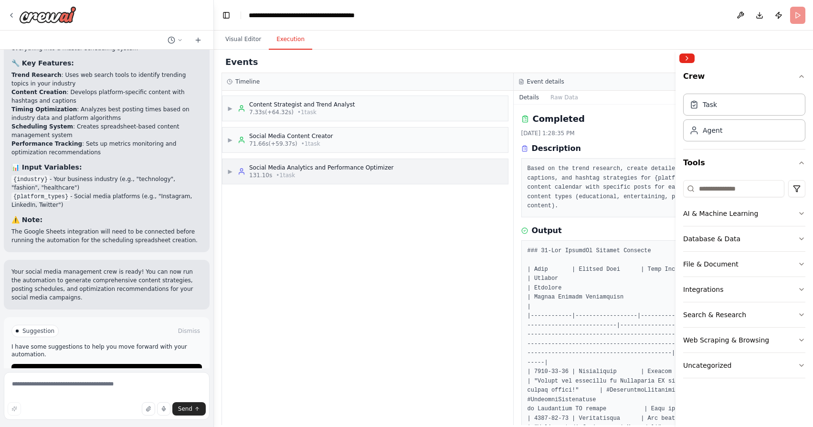
click at [398, 167] on div "▶ Social Media Analytics and Performance Optimizer 131.10s • 1 task" at bounding box center [364, 171] width 285 height 25
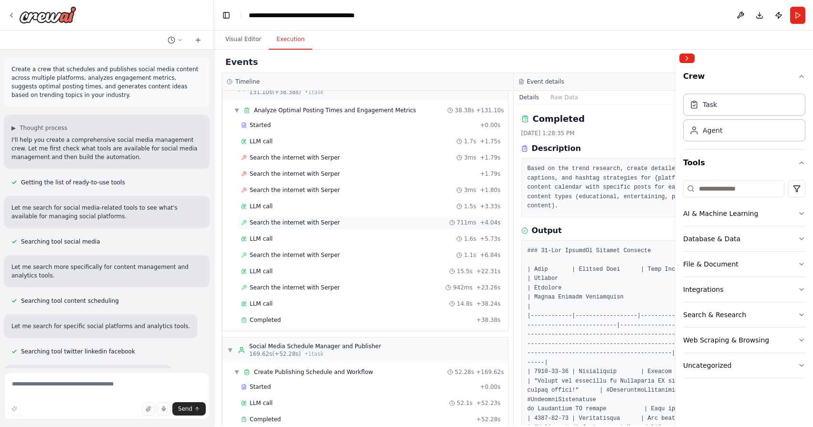
scroll to position [430, 0]
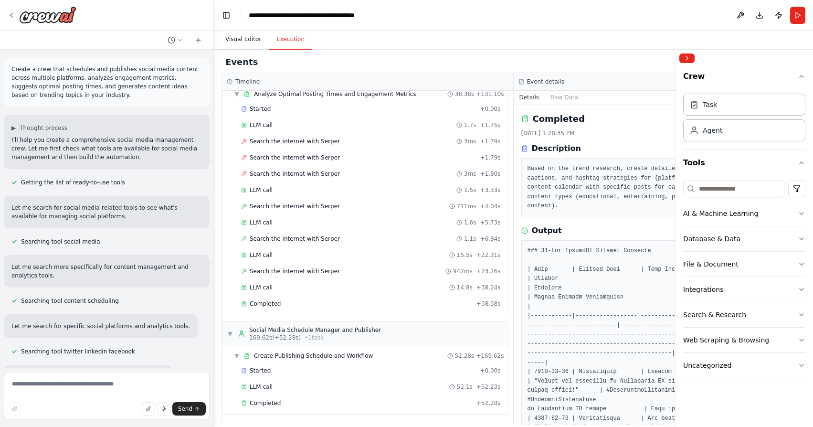
click at [245, 44] on button "Visual Editor" at bounding box center [243, 40] width 51 height 20
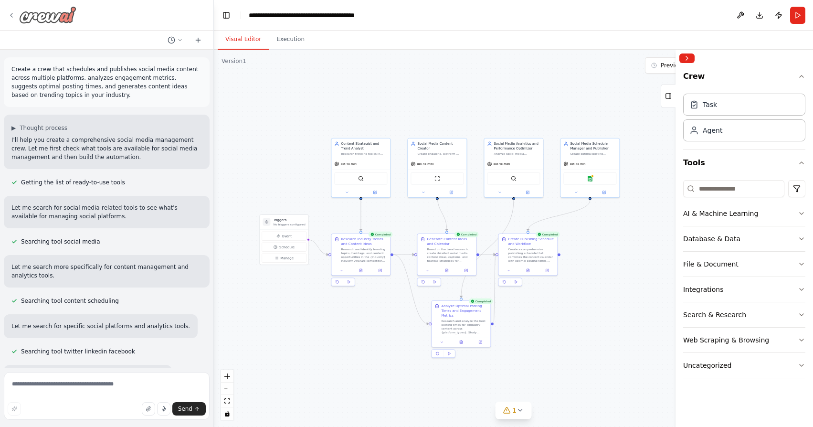
click at [12, 9] on div at bounding box center [42, 14] width 69 height 17
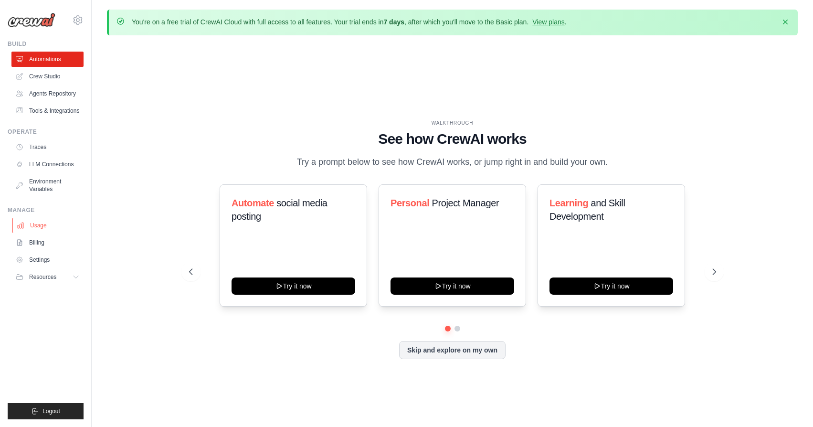
click at [37, 230] on link "Usage" at bounding box center [48, 225] width 72 height 15
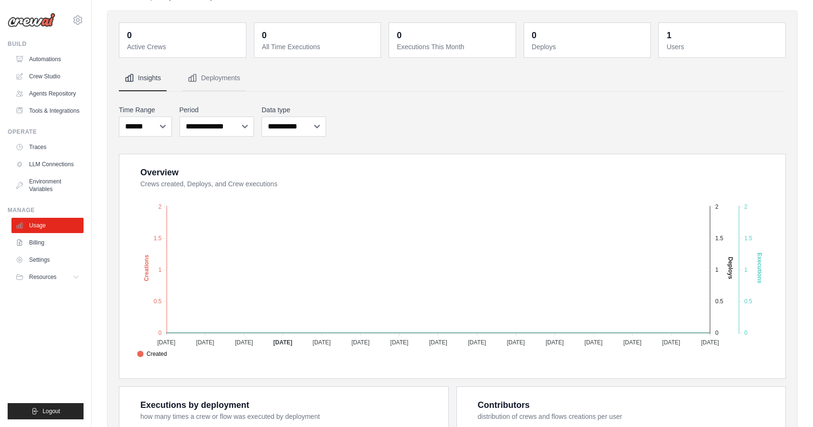
scroll to position [91, 0]
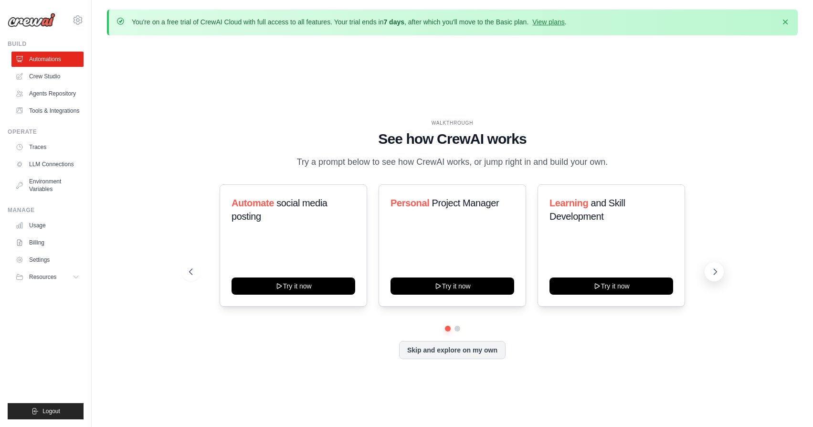
click at [714, 271] on icon at bounding box center [715, 272] width 10 height 10
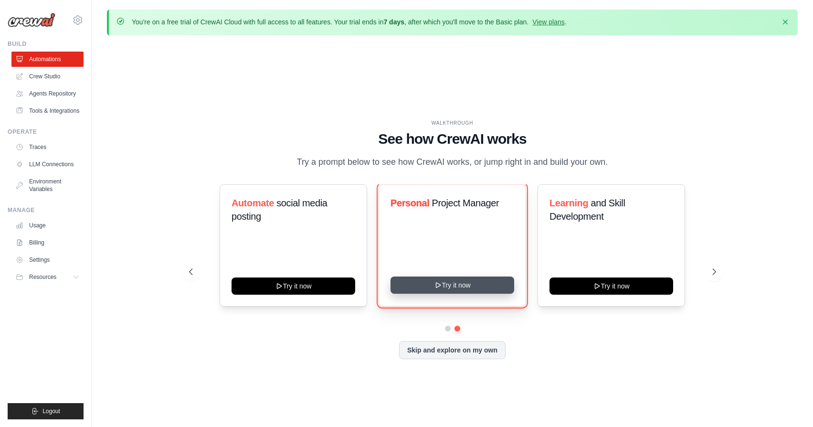
click at [479, 280] on button "Try it now" at bounding box center [452, 284] width 124 height 17
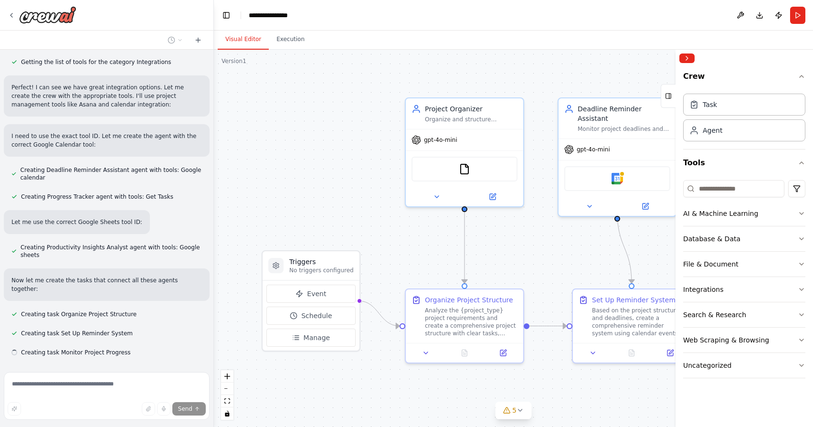
scroll to position [459, 0]
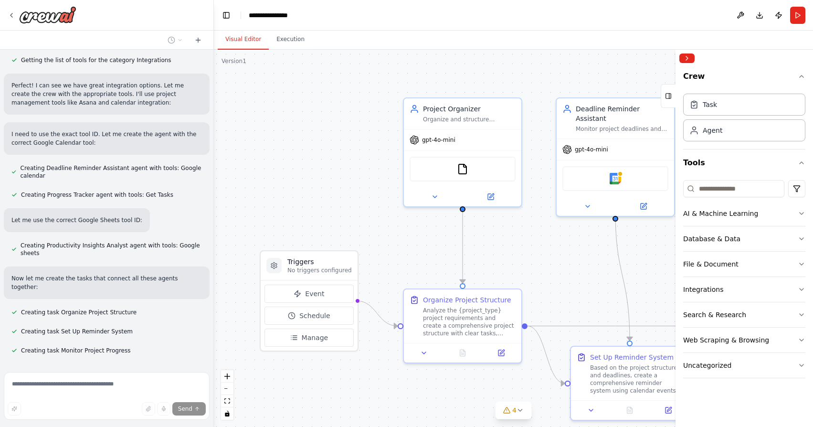
drag, startPoint x: 560, startPoint y: 254, endPoint x: 501, endPoint y: 251, distance: 58.8
click at [501, 251] on div ".deletable-edge-delete-btn { width: 20px; height: 20px; border: 0px solid #ffff…" at bounding box center [513, 238] width 599 height 377
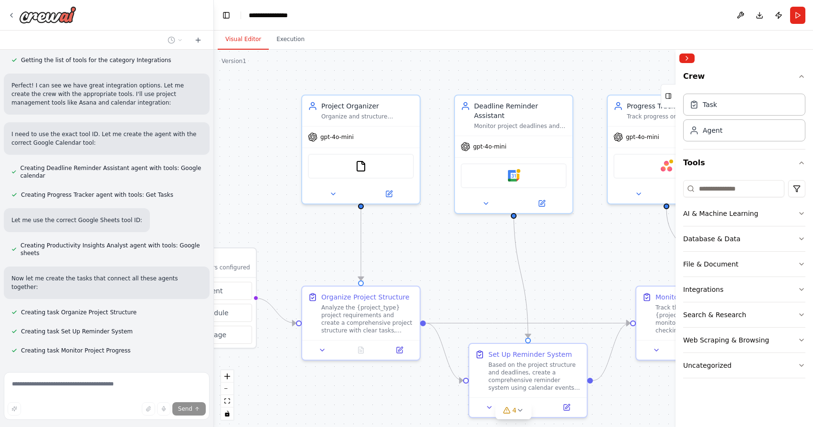
drag, startPoint x: 508, startPoint y: 252, endPoint x: 471, endPoint y: 252, distance: 36.7
click at [471, 252] on div ".deletable-edge-delete-btn { width: 20px; height: 20px; border: 0px solid #ffff…" at bounding box center [513, 238] width 599 height 377
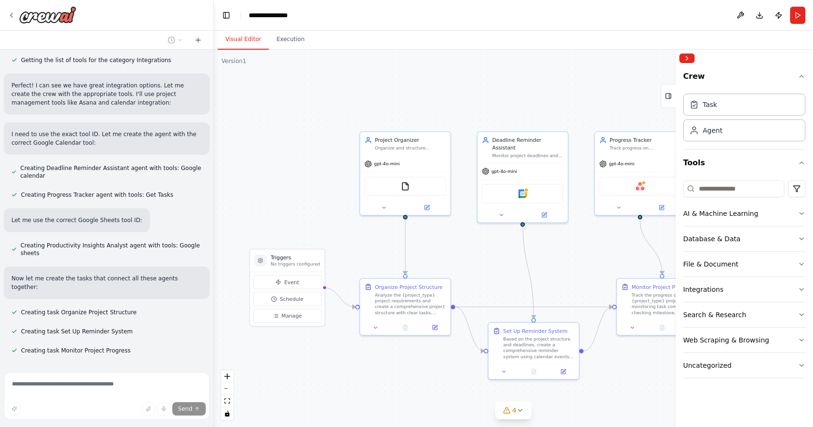
drag, startPoint x: 582, startPoint y: 256, endPoint x: 530, endPoint y: 238, distance: 54.8
click at [530, 238] on div ".deletable-edge-delete-btn { width: 20px; height: 20px; border: 0px solid #ffff…" at bounding box center [513, 238] width 599 height 377
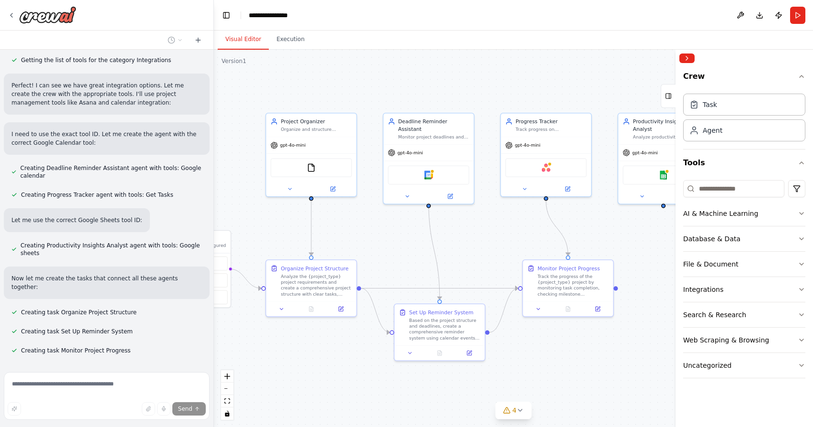
drag, startPoint x: 553, startPoint y: 234, endPoint x: 504, endPoint y: 234, distance: 48.7
click at [505, 234] on div ".deletable-edge-delete-btn { width: 20px; height: 20px; border: 0px solid #ffff…" at bounding box center [513, 238] width 599 height 377
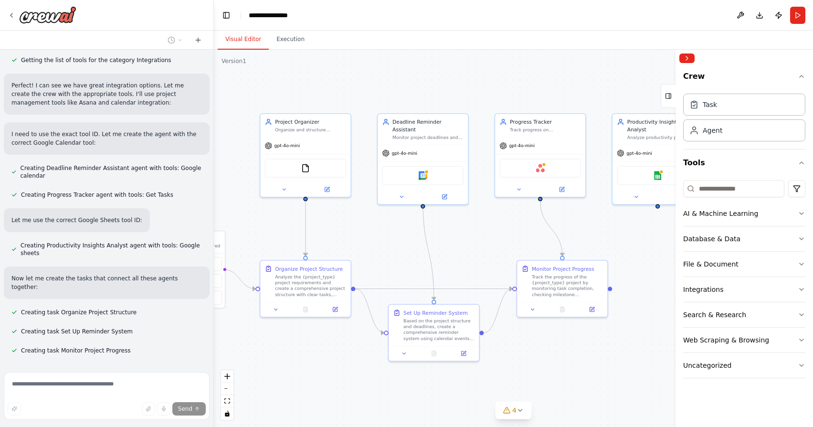
drag, startPoint x: 579, startPoint y: 228, endPoint x: 497, endPoint y: 220, distance: 82.5
click at [499, 220] on div ".deletable-edge-delete-btn { width: 20px; height: 20px; border: 0px solid #ffff…" at bounding box center [513, 238] width 599 height 377
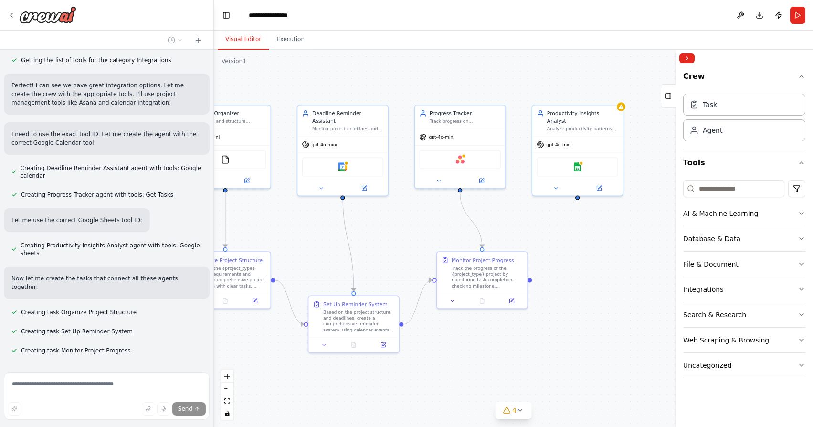
drag, startPoint x: 546, startPoint y: 218, endPoint x: 584, endPoint y: 225, distance: 38.5
click at [584, 225] on div ".deletable-edge-delete-btn { width: 20px; height: 20px; border: 0px solid #ffff…" at bounding box center [513, 238] width 599 height 377
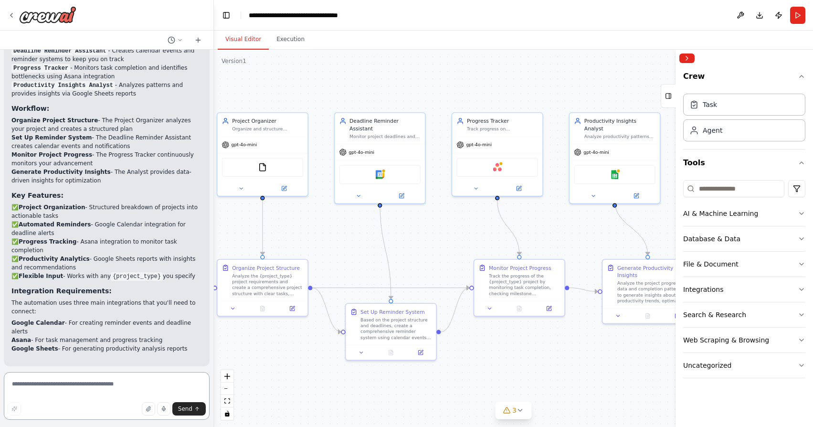
scroll to position [1044, 0]
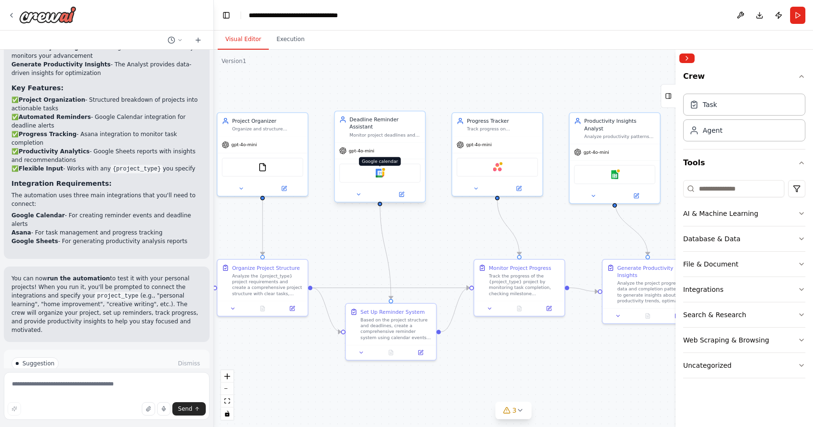
click at [379, 168] on img at bounding box center [380, 172] width 9 height 9
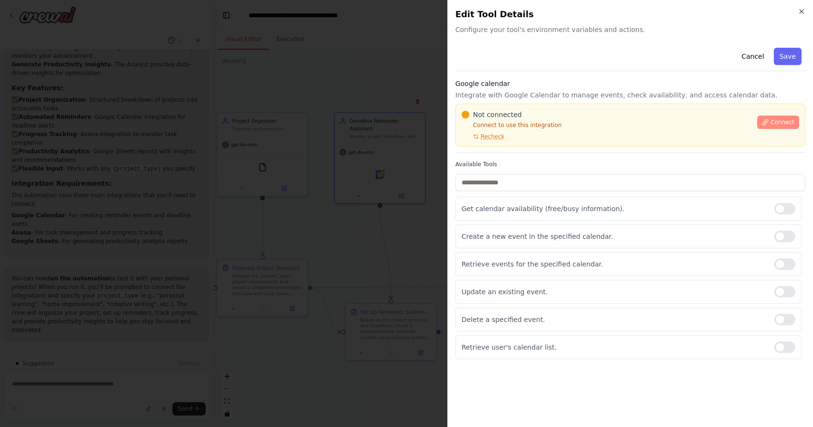
click at [762, 121] on button "Connect" at bounding box center [778, 121] width 42 height 13
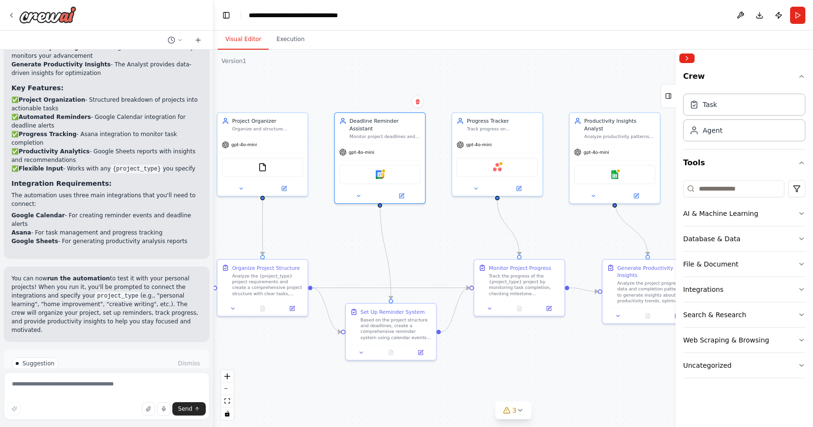
click at [439, 174] on div ".deletable-edge-delete-btn { width: 20px; height: 20px; border: 0px solid #ffff…" at bounding box center [513, 238] width 599 height 377
click at [495, 166] on img at bounding box center [497, 165] width 9 height 9
drag, startPoint x: 518, startPoint y: 279, endPoint x: 495, endPoint y: 265, distance: 27.2
click at [495, 265] on div "Track the progress of the {project_type} project by monitoring task completion,…" at bounding box center [502, 268] width 71 height 23
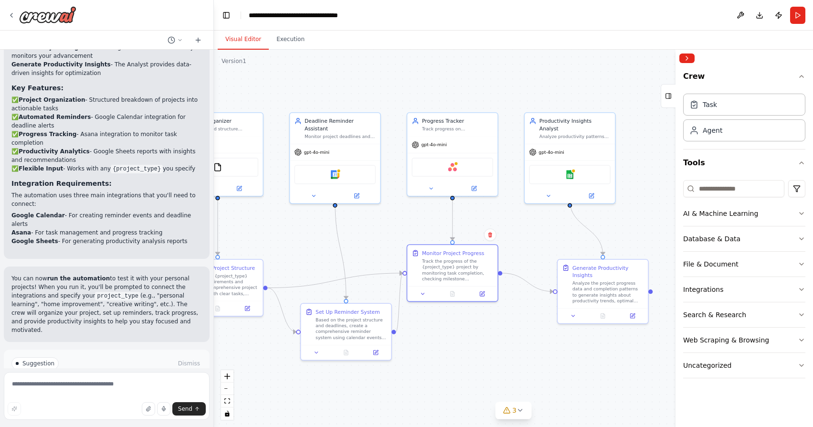
drag, startPoint x: 429, startPoint y: 278, endPoint x: 358, endPoint y: 278, distance: 70.2
click at [358, 278] on div ".deletable-edge-delete-btn { width: 20px; height: 20px; border: 0px solid #ffff…" at bounding box center [513, 238] width 599 height 377
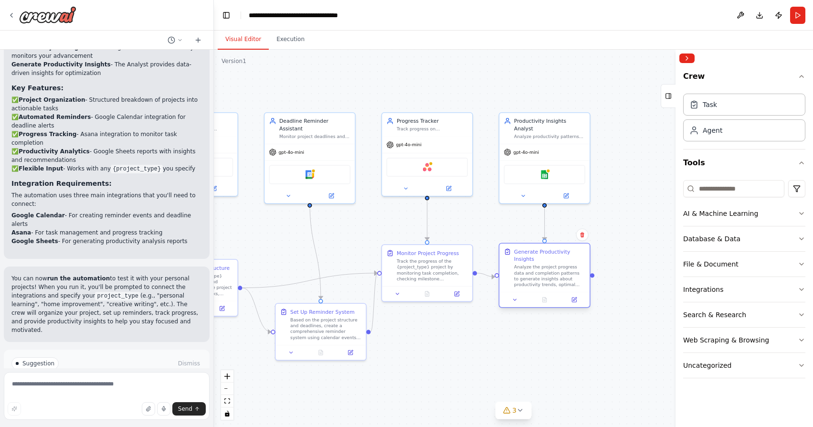
drag, startPoint x: 559, startPoint y: 279, endPoint x: 525, endPoint y: 261, distance: 38.6
click at [525, 261] on div "Generate Productivity Insights Analyze the project progress data and completion…" at bounding box center [549, 268] width 71 height 40
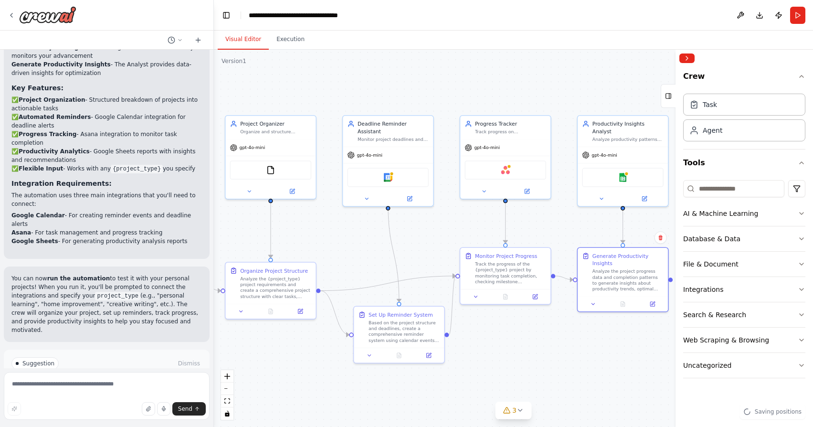
drag, startPoint x: 489, startPoint y: 217, endPoint x: 569, endPoint y: 220, distance: 80.2
click at [568, 220] on div ".deletable-edge-delete-btn { width: 20px; height: 20px; border: 0px solid #ffff…" at bounding box center [513, 238] width 599 height 377
drag, startPoint x: 469, startPoint y: 223, endPoint x: 547, endPoint y: 222, distance: 77.8
click at [547, 223] on div ".deletable-edge-delete-btn { width: 20px; height: 20px; border: 0px solid #ffff…" at bounding box center [513, 238] width 599 height 377
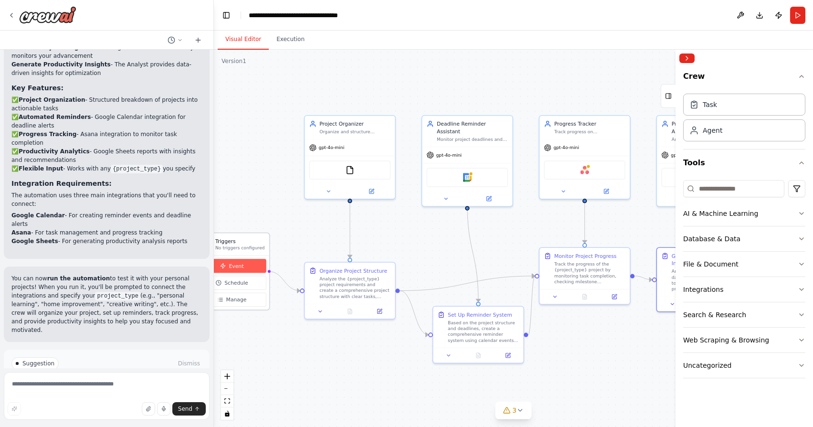
click at [246, 270] on button "Event" at bounding box center [232, 266] width 68 height 14
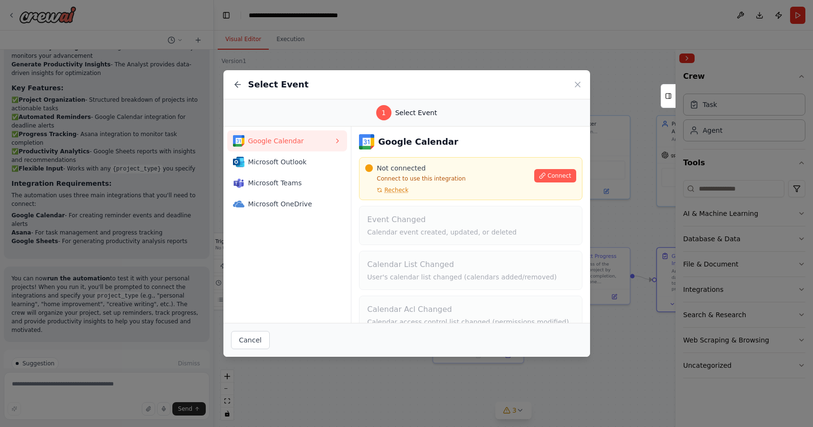
click at [571, 84] on div "Select Event" at bounding box center [406, 84] width 367 height 29
click at [576, 84] on icon at bounding box center [577, 84] width 5 height 5
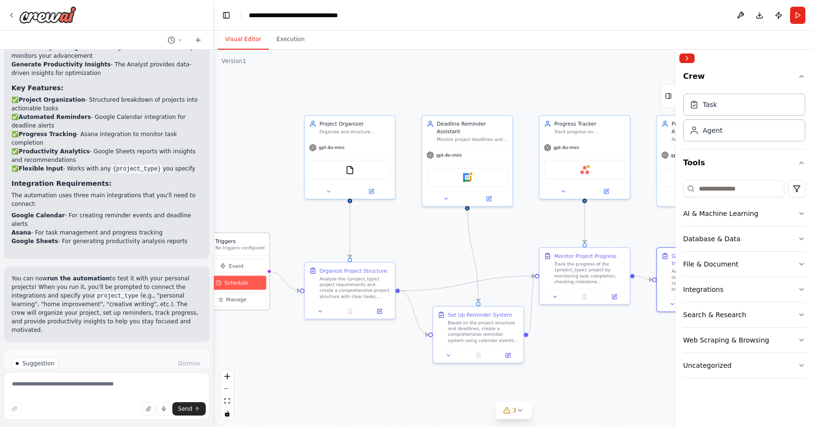
click at [244, 280] on span "Schedule" at bounding box center [235, 282] width 23 height 7
select select "******"
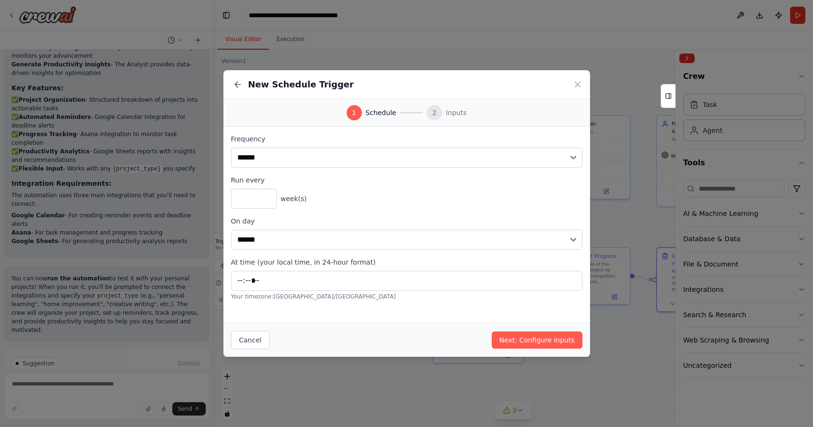
click at [314, 61] on div "**********" at bounding box center [406, 213] width 813 height 427
click at [576, 84] on icon at bounding box center [578, 85] width 10 height 10
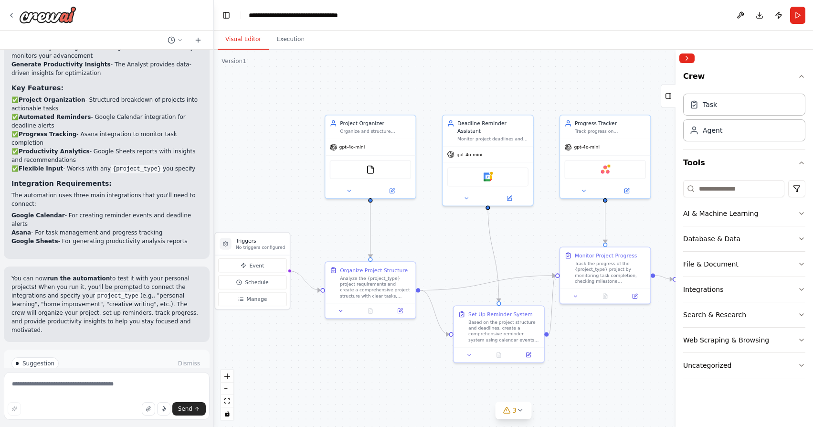
drag, startPoint x: 283, startPoint y: 291, endPoint x: 303, endPoint y: 290, distance: 20.1
click at [303, 290] on div ".deletable-edge-delete-btn { width: 20px; height: 20px; border: 0px solid #ffff…" at bounding box center [513, 238] width 599 height 377
click at [260, 300] on span "Manage" at bounding box center [257, 298] width 21 height 7
click at [257, 301] on span "Manage" at bounding box center [257, 298] width 21 height 7
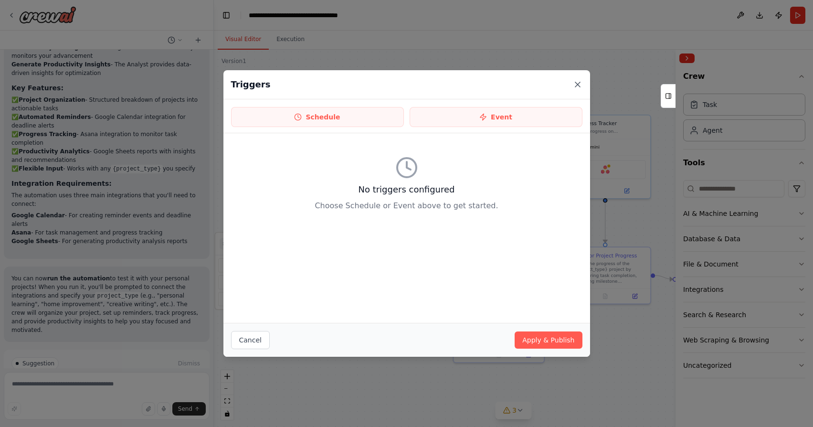
click at [575, 83] on icon at bounding box center [578, 85] width 10 height 10
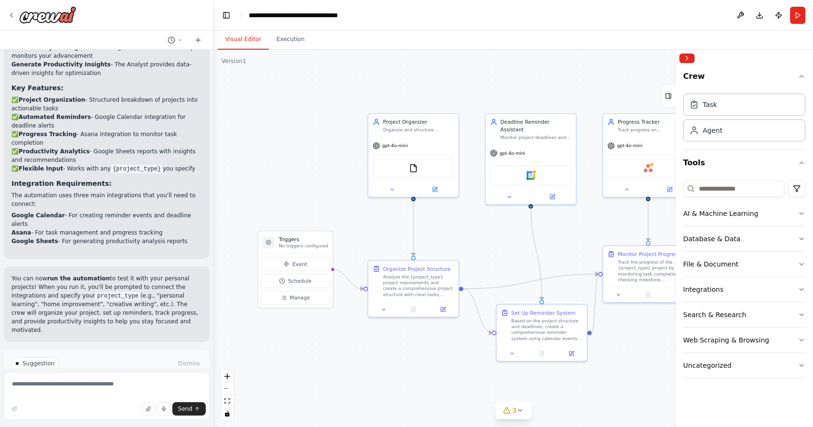
drag, startPoint x: 323, startPoint y: 228, endPoint x: 327, endPoint y: 232, distance: 6.4
click at [327, 232] on div ".deletable-edge-delete-btn { width: 20px; height: 20px; border: 0px solid #ffff…" at bounding box center [513, 238] width 599 height 377
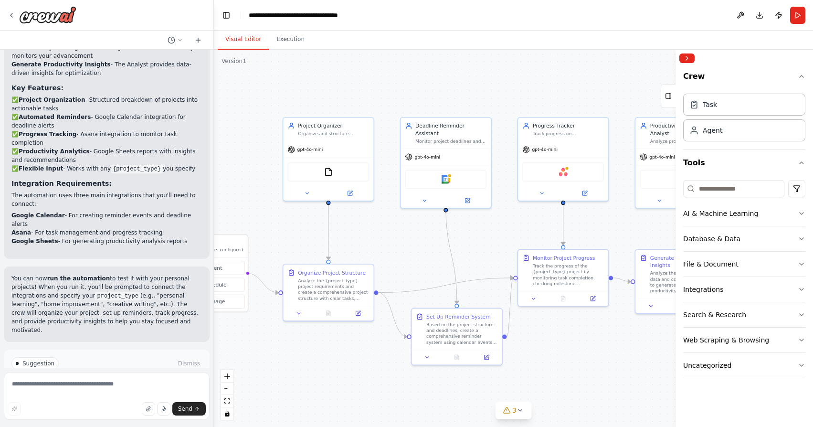
drag, startPoint x: 437, startPoint y: 234, endPoint x: 382, endPoint y: 232, distance: 55.4
click at [385, 232] on div ".deletable-edge-delete-btn { width: 20px; height: 20px; border: 0px solid #ffff…" at bounding box center [513, 238] width 599 height 377
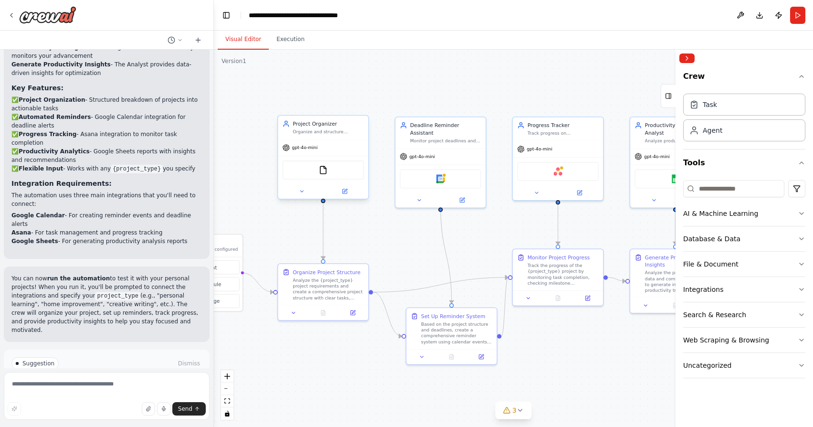
click at [327, 136] on div "Project Organizer Organize and structure personal projects by analyzing project…" at bounding box center [323, 126] width 90 height 23
click at [327, 137] on div "Project Organizer Organize and structure personal projects by analyzing project…" at bounding box center [323, 126] width 90 height 23
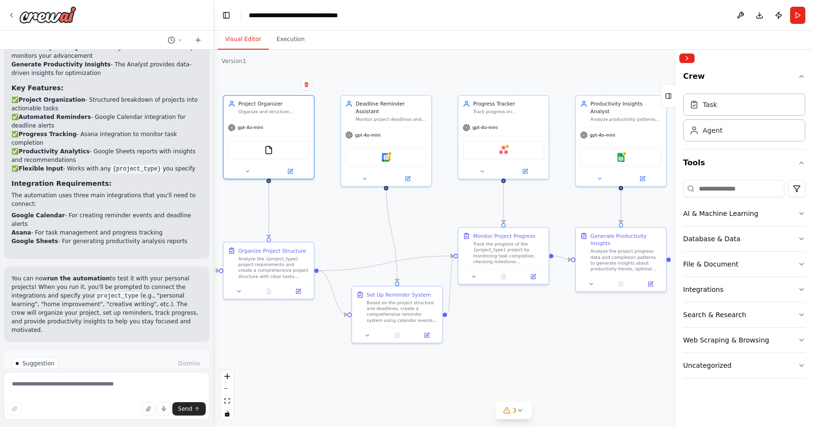
drag, startPoint x: 428, startPoint y: 264, endPoint x: 367, endPoint y: 239, distance: 66.4
click at [367, 239] on div ".deletable-edge-delete-btn { width: 20px; height: 20px; border: 0px solid #ffff…" at bounding box center [513, 238] width 599 height 377
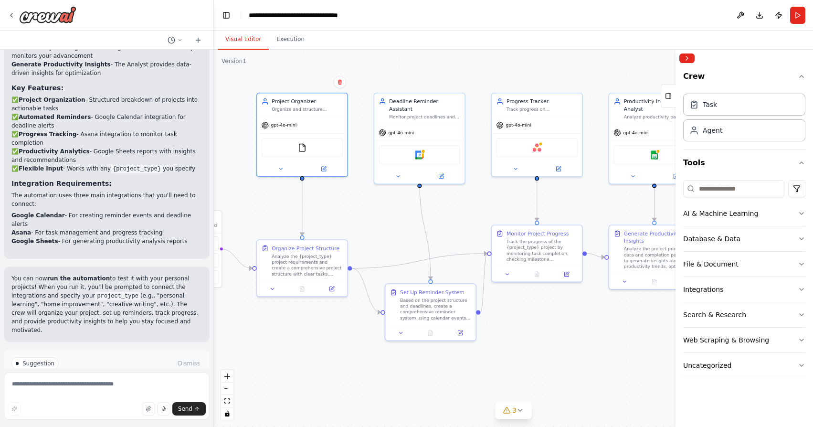
drag, startPoint x: 374, startPoint y: 238, endPoint x: 419, endPoint y: 246, distance: 45.7
click at [419, 247] on div ".deletable-edge-delete-btn { width: 20px; height: 20px; border: 0px solid #ffff…" at bounding box center [513, 238] width 599 height 377
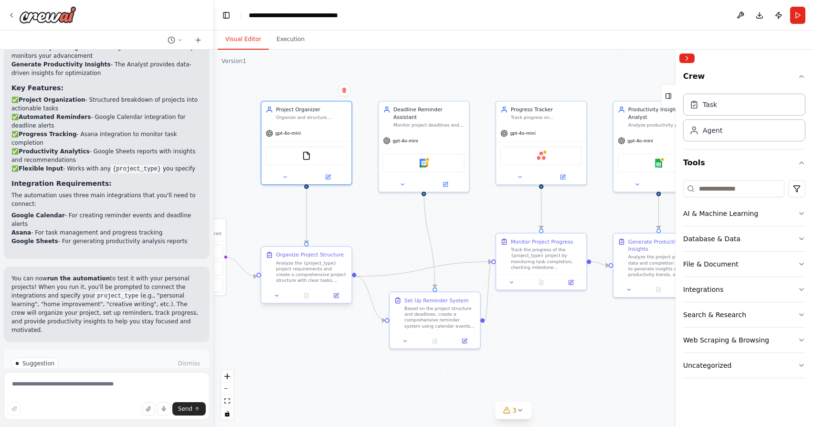
click at [325, 271] on div "Analyze the {project_type} project requirements and create a comprehensive proj…" at bounding box center [311, 271] width 71 height 23
click at [411, 242] on div ".deletable-edge-delete-btn { width: 20px; height: 20px; border: 0px solid #ffff…" at bounding box center [513, 238] width 599 height 377
click at [407, 152] on div "Google calendar" at bounding box center [424, 161] width 82 height 19
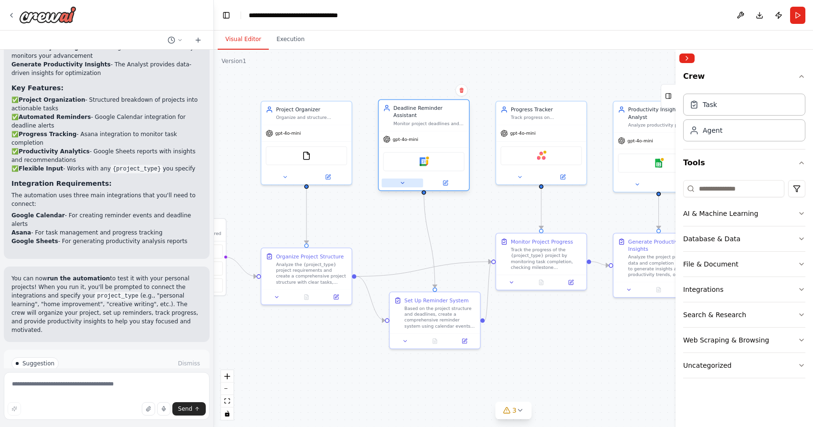
click at [403, 180] on icon at bounding box center [402, 183] width 6 height 6
click at [400, 180] on icon at bounding box center [402, 183] width 6 height 6
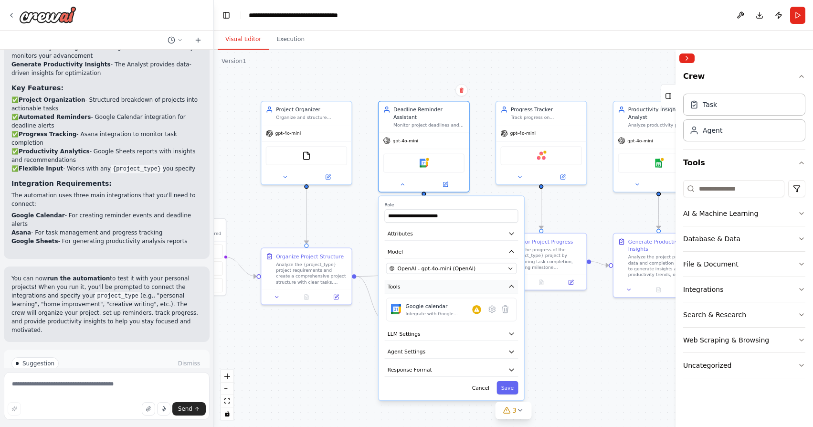
click at [448, 284] on button "Tools" at bounding box center [452, 286] width 134 height 13
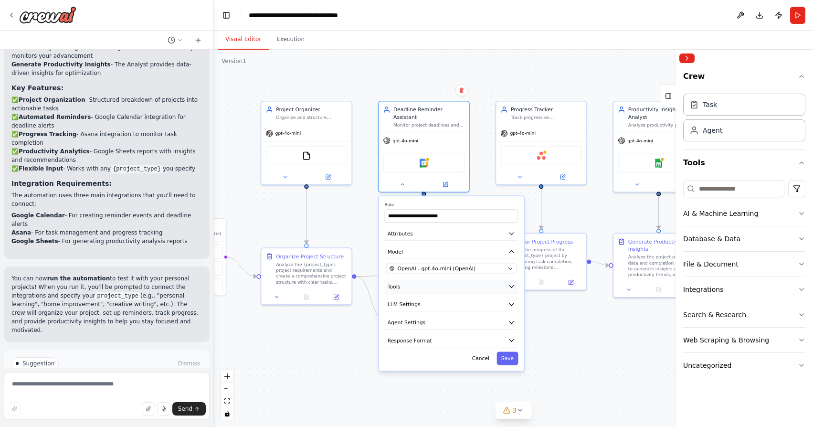
click at [448, 284] on button "Tools" at bounding box center [452, 286] width 134 height 13
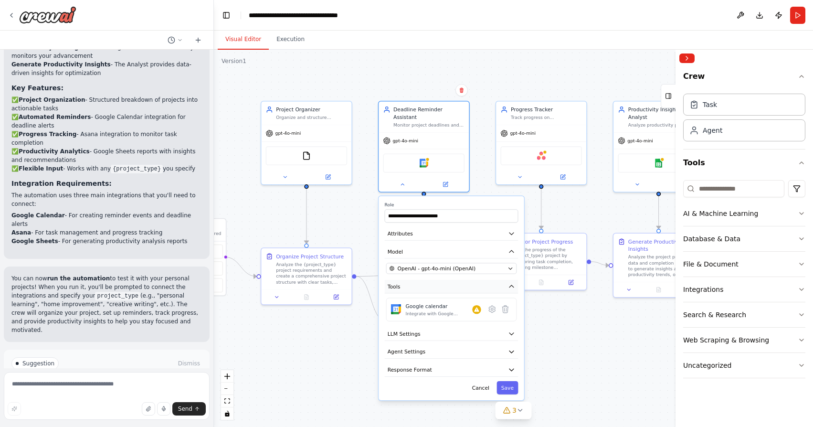
click at [448, 284] on button "Tools" at bounding box center [452, 286] width 134 height 13
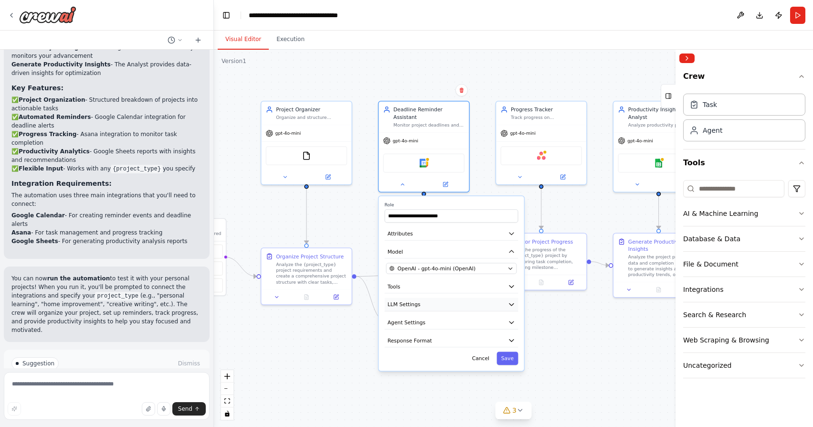
click at [442, 304] on button "LLM Settings" at bounding box center [452, 304] width 134 height 13
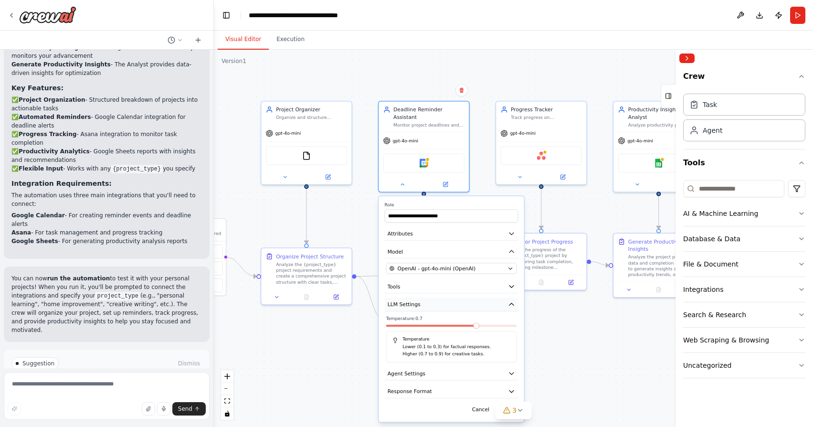
click at [443, 302] on button "LLM Settings" at bounding box center [452, 304] width 134 height 13
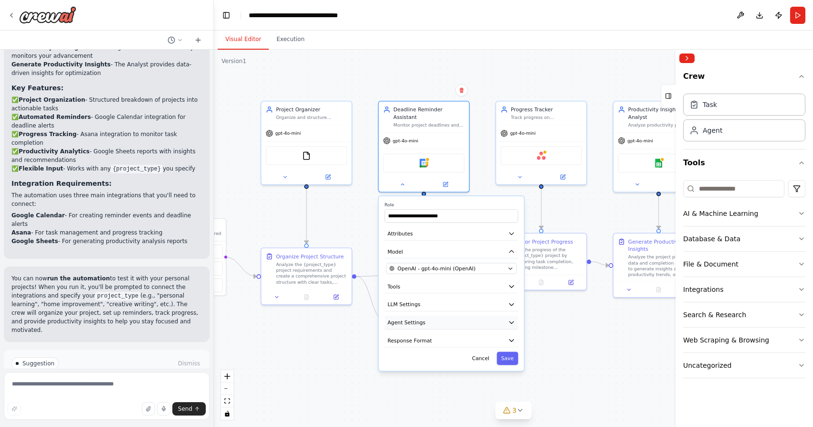
click at [440, 318] on button "Agent Settings" at bounding box center [452, 321] width 134 height 13
click at [440, 317] on button "Agent Settings" at bounding box center [452, 321] width 134 height 13
click at [438, 334] on button "Response Format" at bounding box center [452, 340] width 134 height 13
click at [439, 334] on button "Response Format" at bounding box center [452, 340] width 134 height 13
click at [484, 182] on div ".deletable-edge-delete-btn { width: 20px; height: 20px; border: 0px solid #ffff…" at bounding box center [513, 238] width 599 height 377
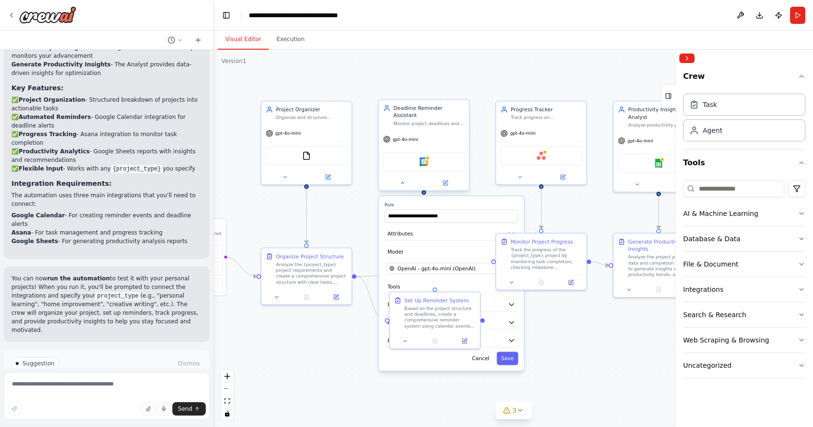
click at [465, 180] on div at bounding box center [423, 183] width 90 height 15
click at [488, 353] on button "Cancel" at bounding box center [480, 357] width 26 height 13
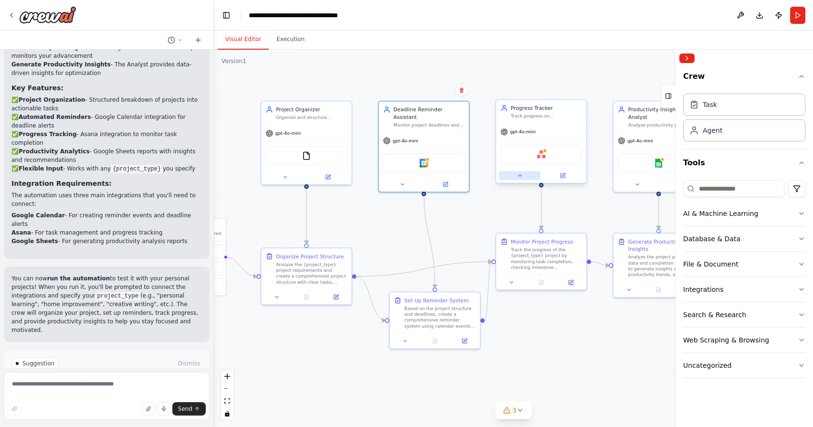
click at [520, 178] on icon at bounding box center [520, 175] width 6 height 6
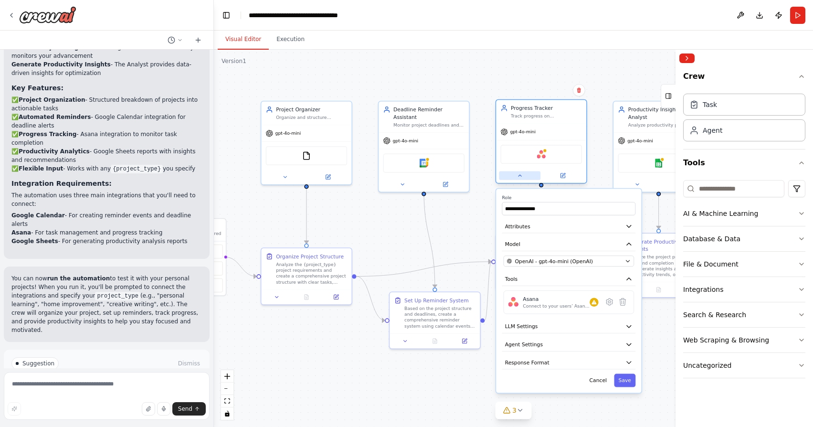
click at [520, 177] on icon at bounding box center [520, 175] width 6 height 6
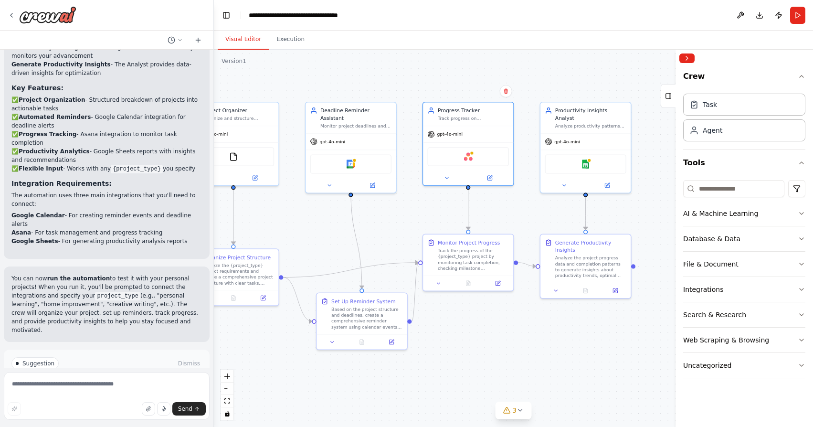
drag, startPoint x: 588, startPoint y: 192, endPoint x: 509, endPoint y: 195, distance: 79.8
click at [513, 194] on div ".deletable-edge-delete-btn { width: 20px; height: 20px; border: 0px solid #ffff…" at bounding box center [513, 238] width 599 height 377
click at [565, 180] on button at bounding box center [562, 184] width 42 height 9
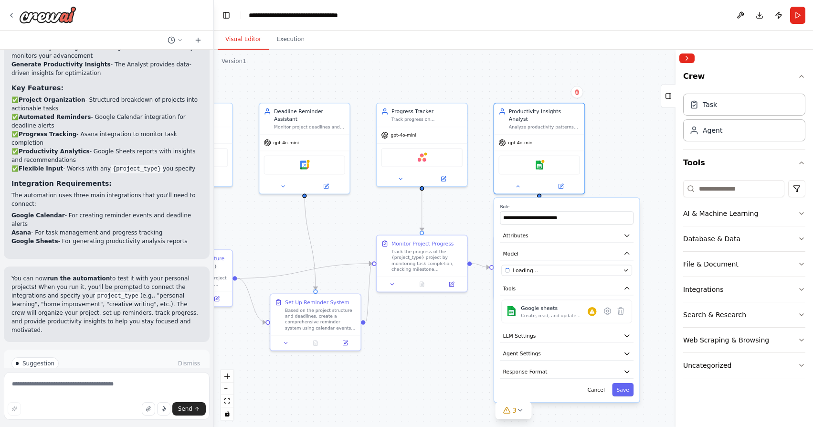
drag, startPoint x: 528, startPoint y: 195, endPoint x: 467, endPoint y: 196, distance: 61.1
click at [467, 196] on div ".deletable-edge-delete-btn { width: 20px; height: 20px; border: 0px solid #ffff…" at bounding box center [513, 238] width 599 height 377
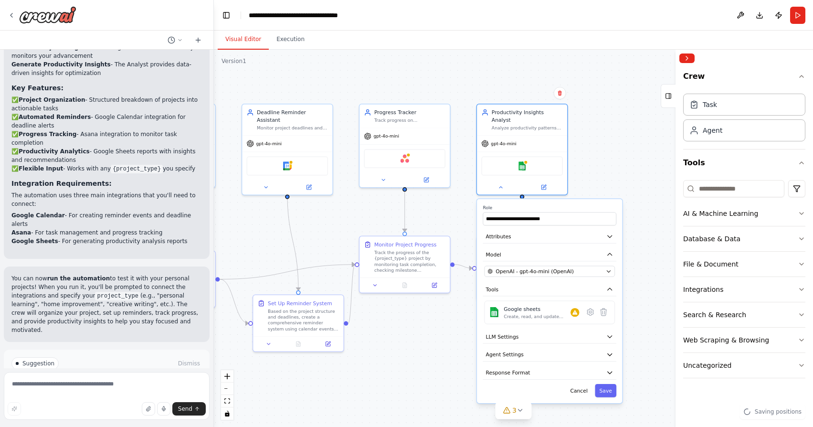
click at [587, 181] on div ".deletable-edge-delete-btn { width: 20px; height: 20px; border: 0px solid #ffff…" at bounding box center [513, 238] width 599 height 377
click at [499, 182] on button at bounding box center [501, 185] width 42 height 9
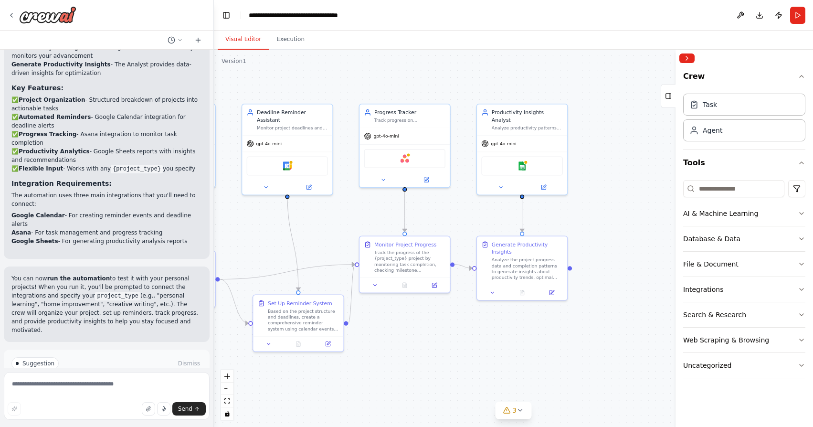
drag, startPoint x: 471, startPoint y: 207, endPoint x: 552, endPoint y: 209, distance: 81.6
click at [552, 209] on div ".deletable-edge-delete-btn { width: 20px; height: 20px; border: 0px solid #ffff…" at bounding box center [513, 238] width 599 height 377
